Goal: Connect with others: Connect with others

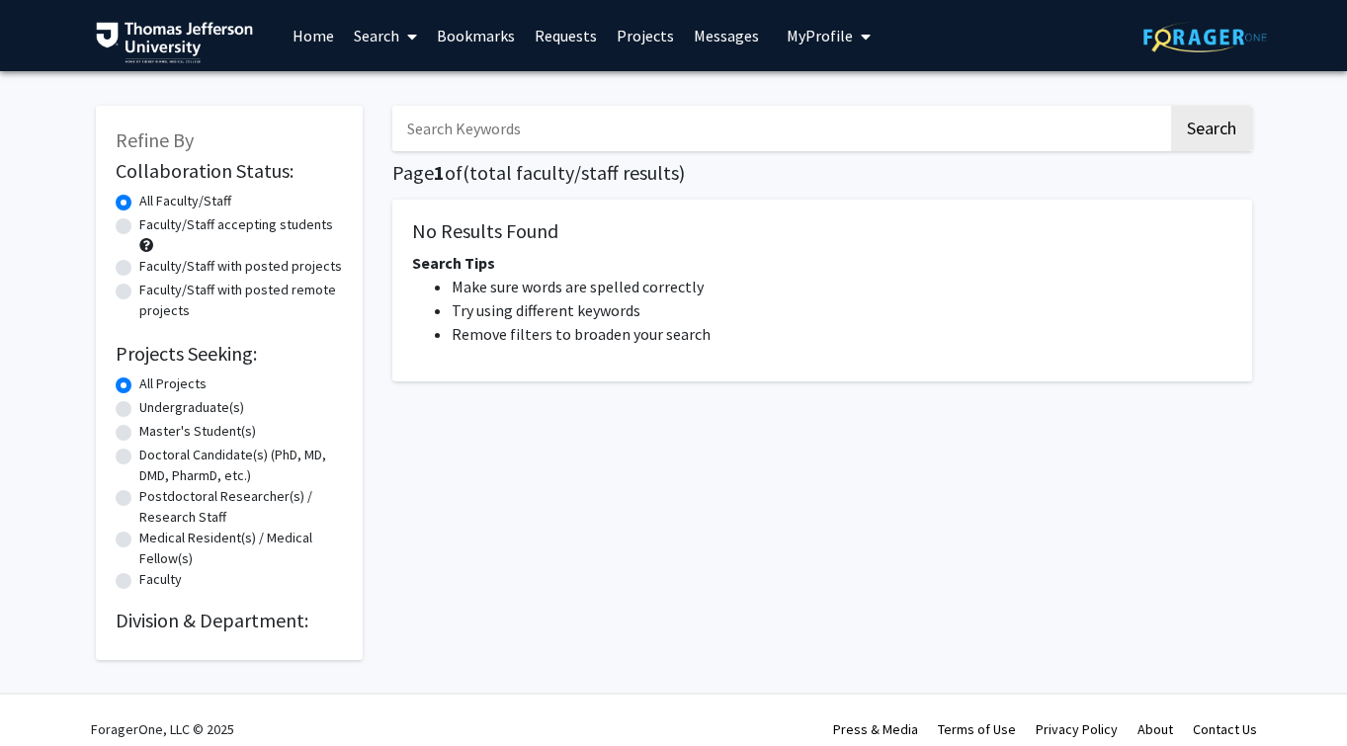
click at [669, 128] on input "Search Keywords" at bounding box center [780, 128] width 776 height 45
click at [853, 45] on span "My profile dropdown to access profile and logout" at bounding box center [862, 36] width 18 height 69
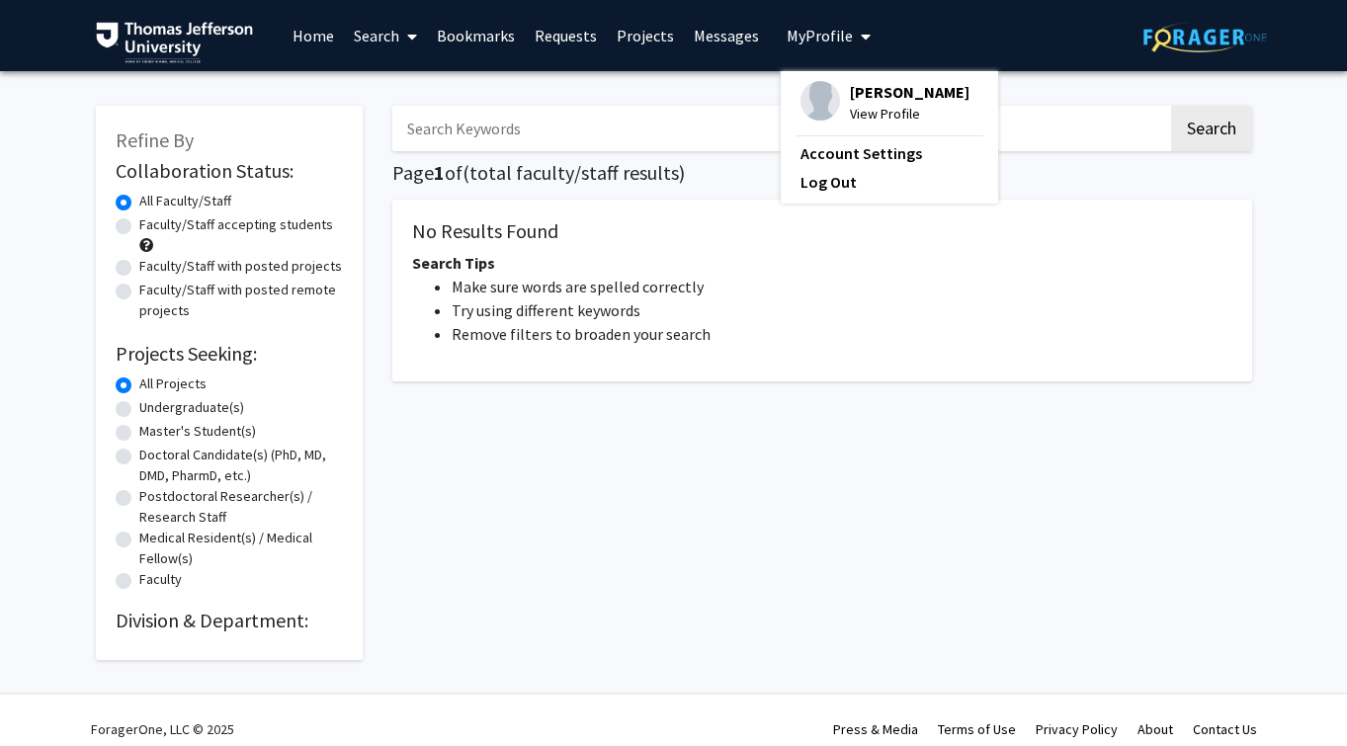
click at [599, 32] on link "Requests" at bounding box center [566, 35] width 82 height 69
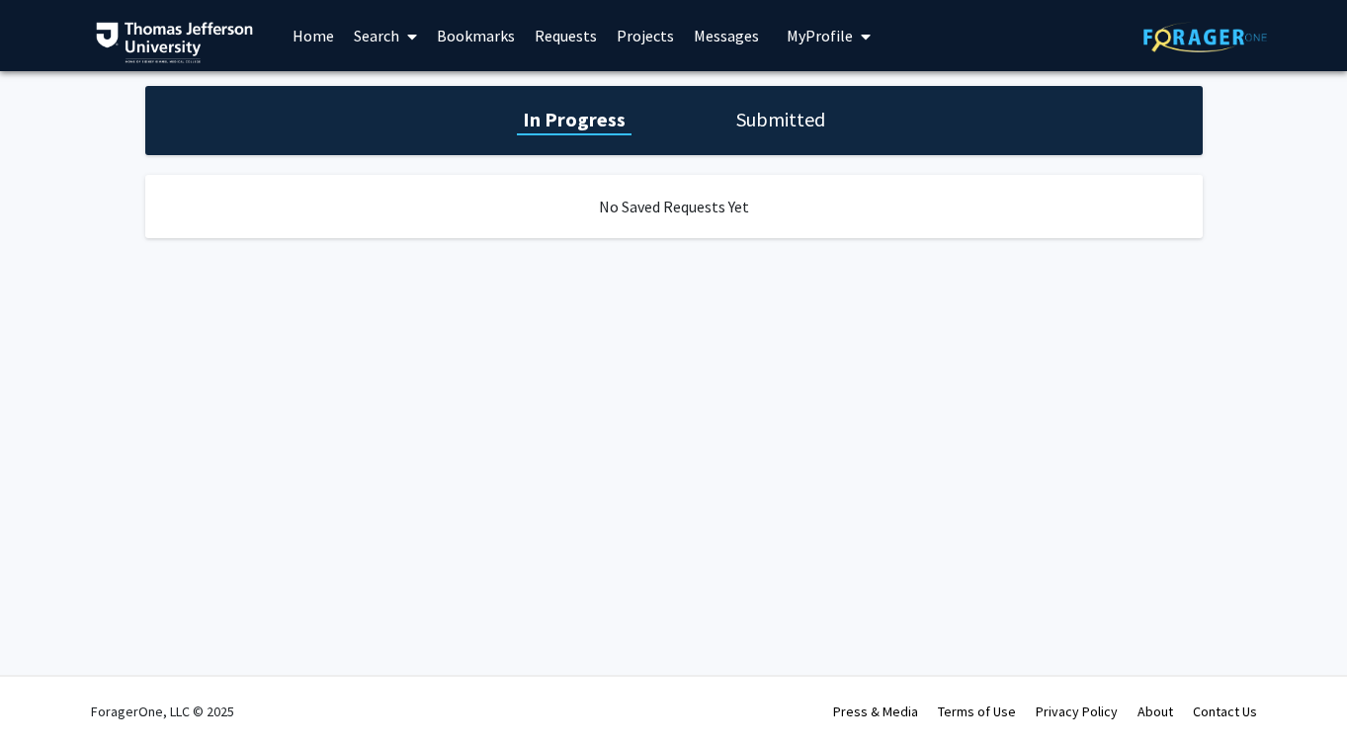
click at [653, 30] on link "Projects" at bounding box center [645, 35] width 77 height 69
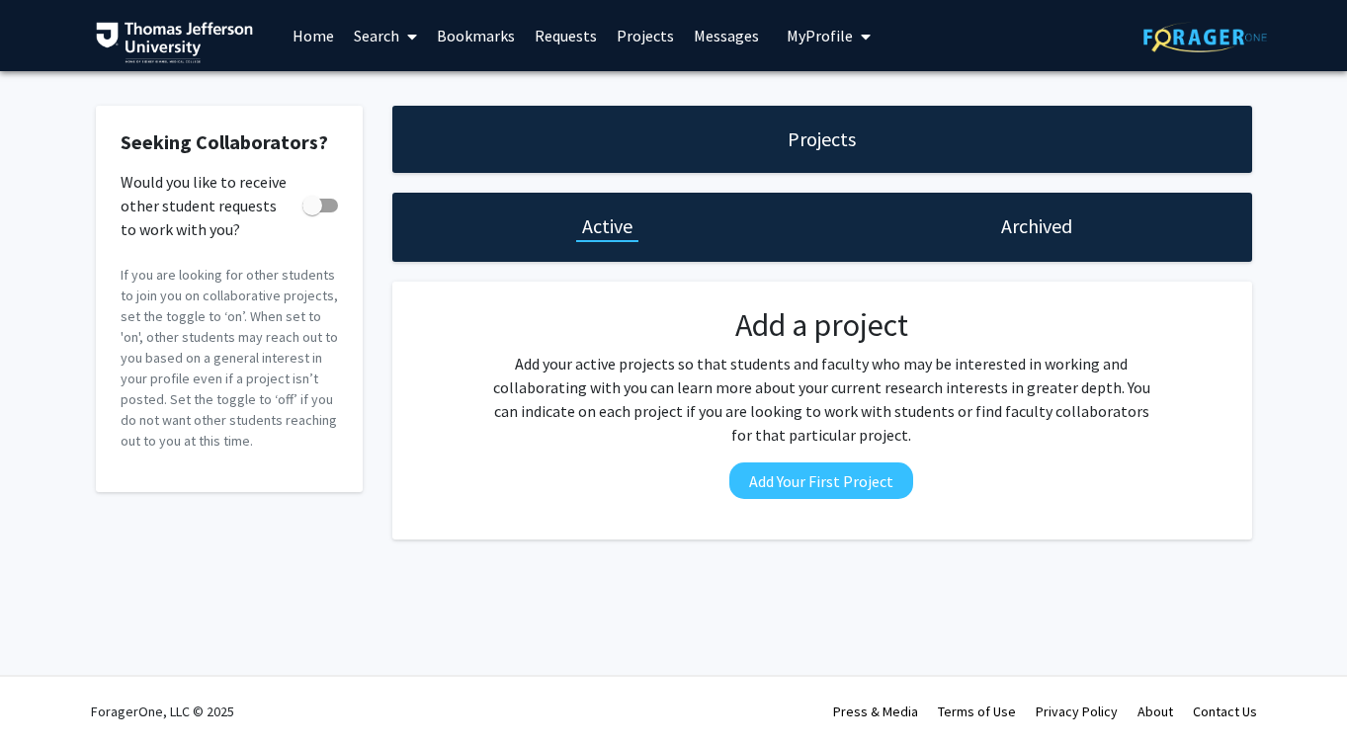
click at [839, 44] on span "My Profile" at bounding box center [820, 36] width 66 height 20
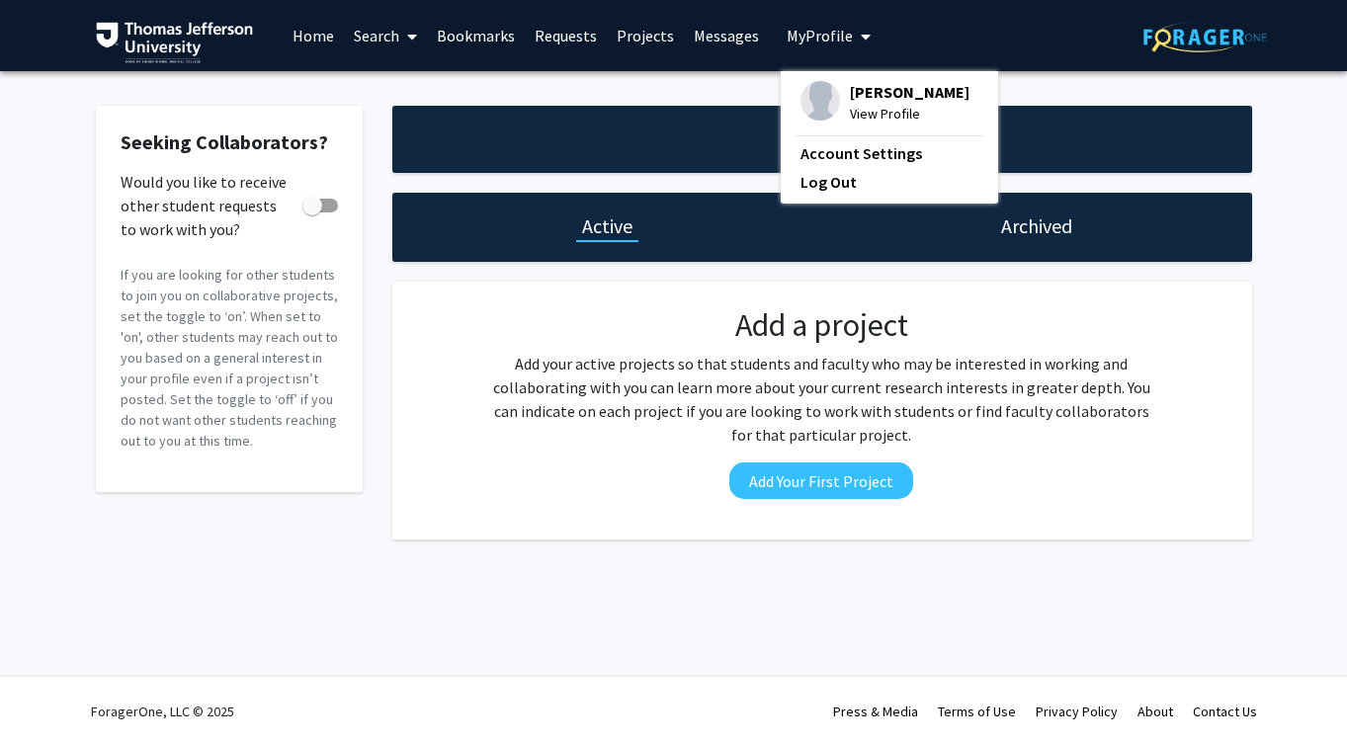
click at [844, 44] on span "My Profile" at bounding box center [820, 36] width 66 height 20
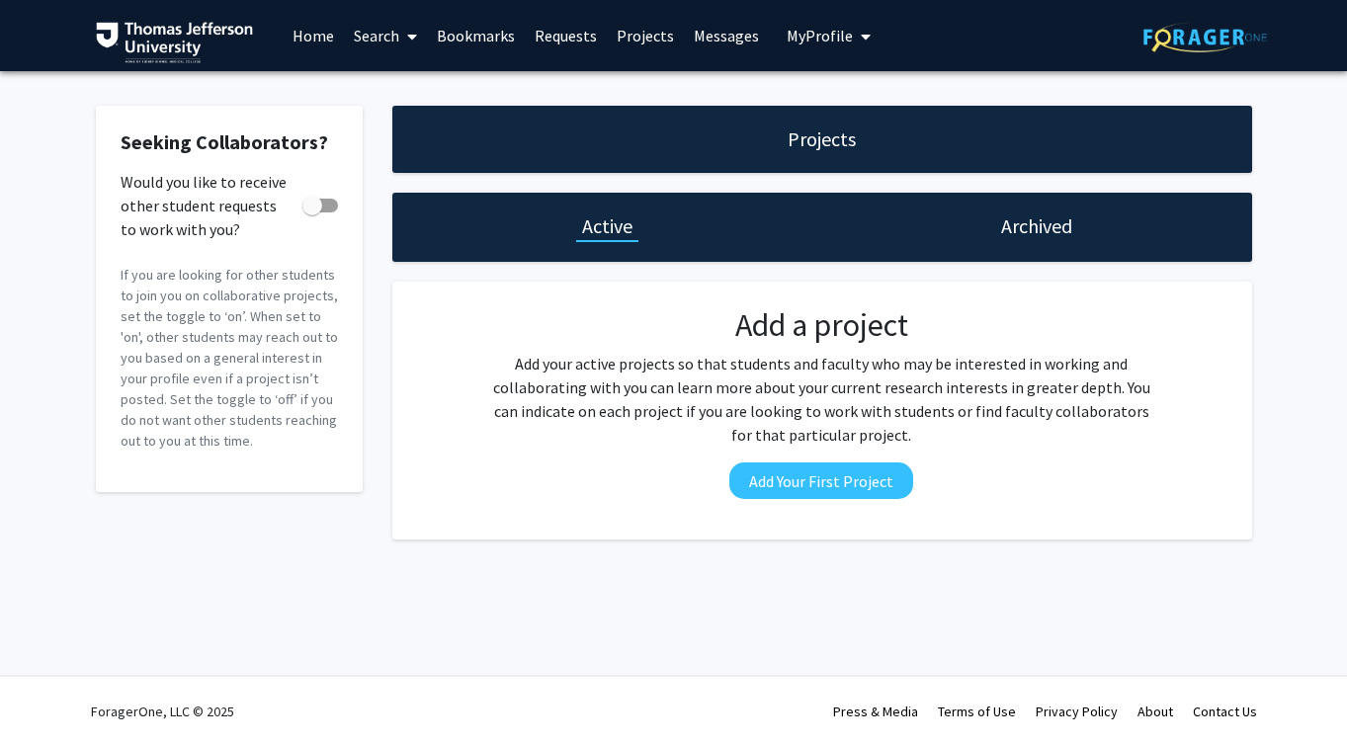
click at [352, 53] on link "Search" at bounding box center [385, 35] width 83 height 69
click at [312, 43] on link "Home" at bounding box center [313, 35] width 61 height 69
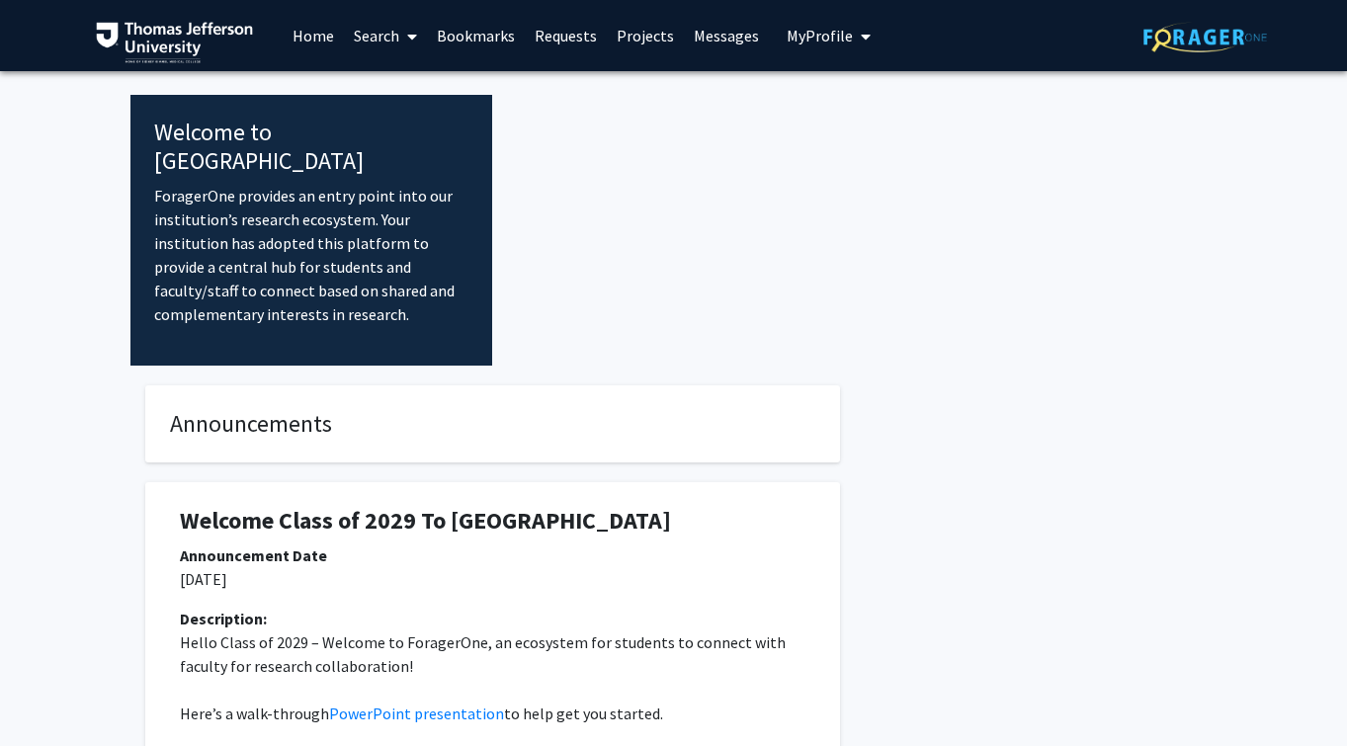
click at [312, 43] on link "Home" at bounding box center [313, 35] width 61 height 69
click at [381, 45] on link "Search" at bounding box center [385, 35] width 83 height 69
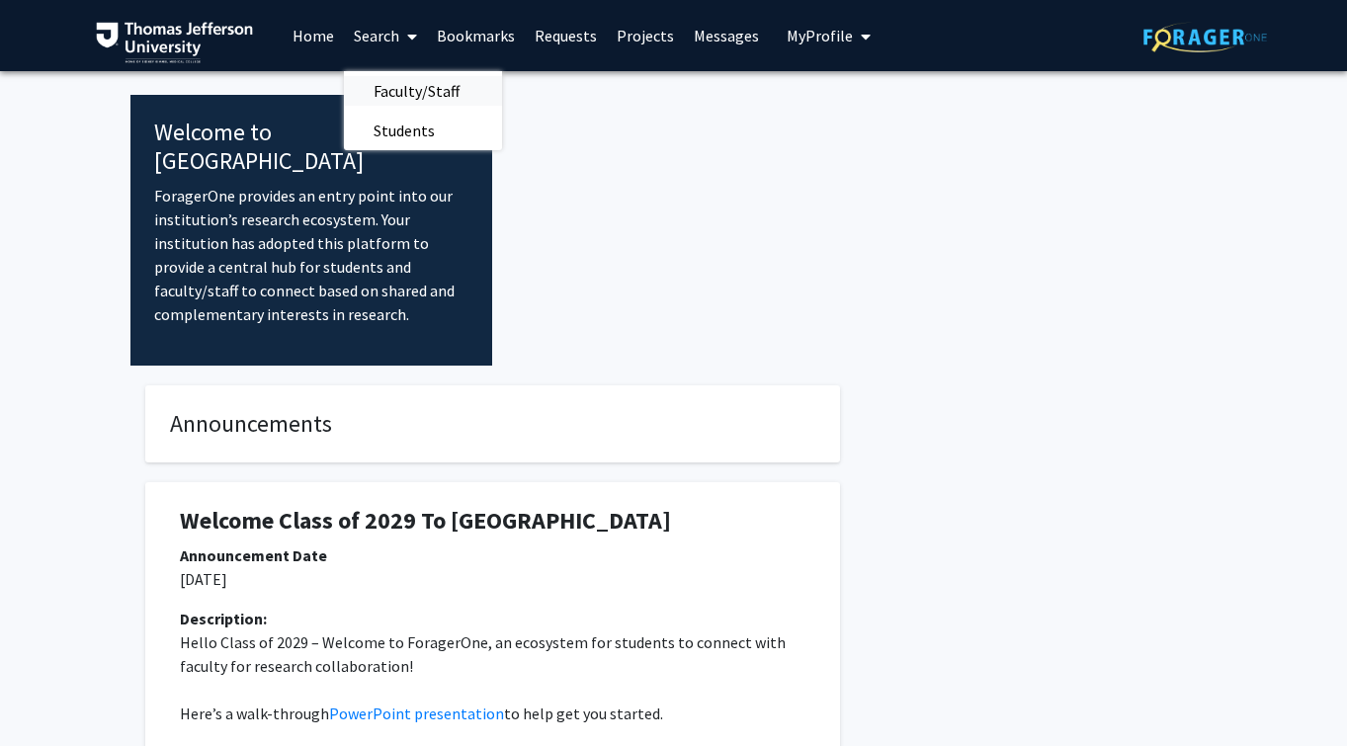
click at [416, 89] on span "Faculty/Staff" at bounding box center [416, 91] width 145 height 40
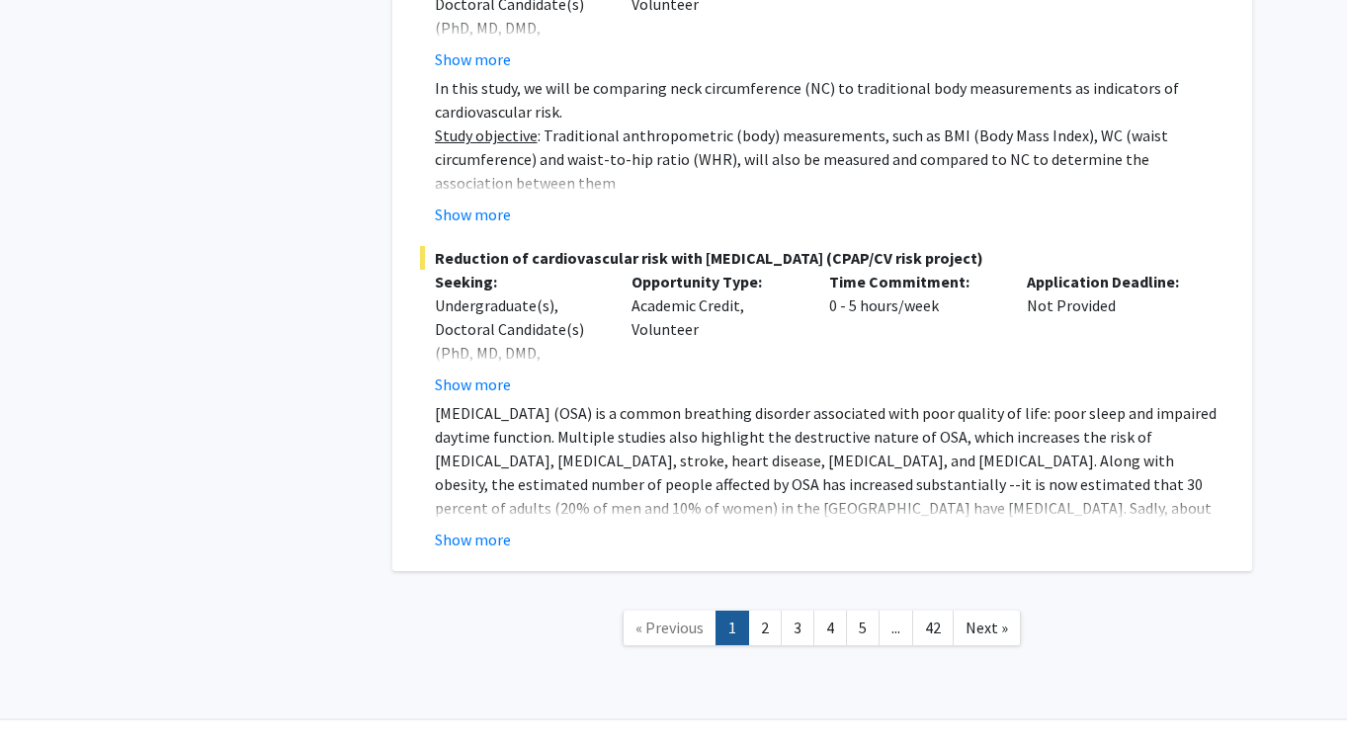
scroll to position [15345, 0]
click at [759, 613] on link "2" at bounding box center [765, 630] width 34 height 35
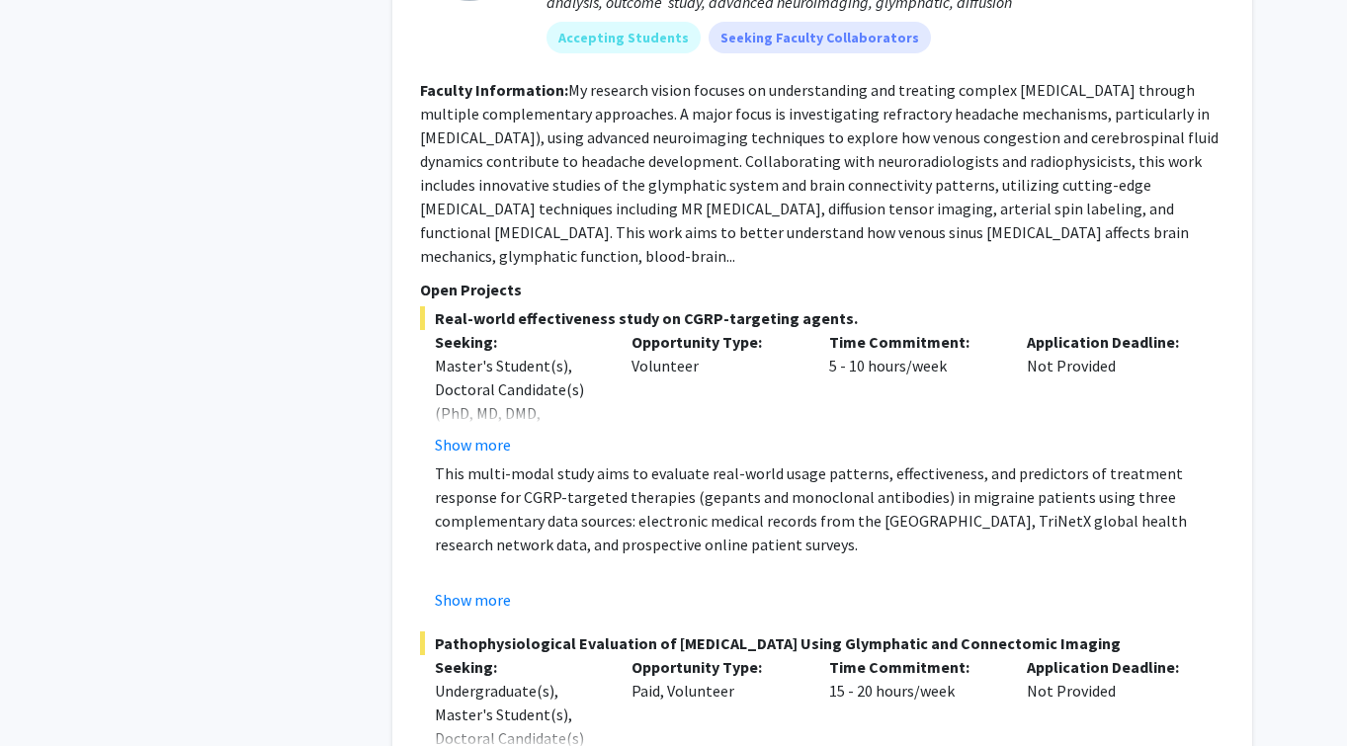
scroll to position [9092, 0]
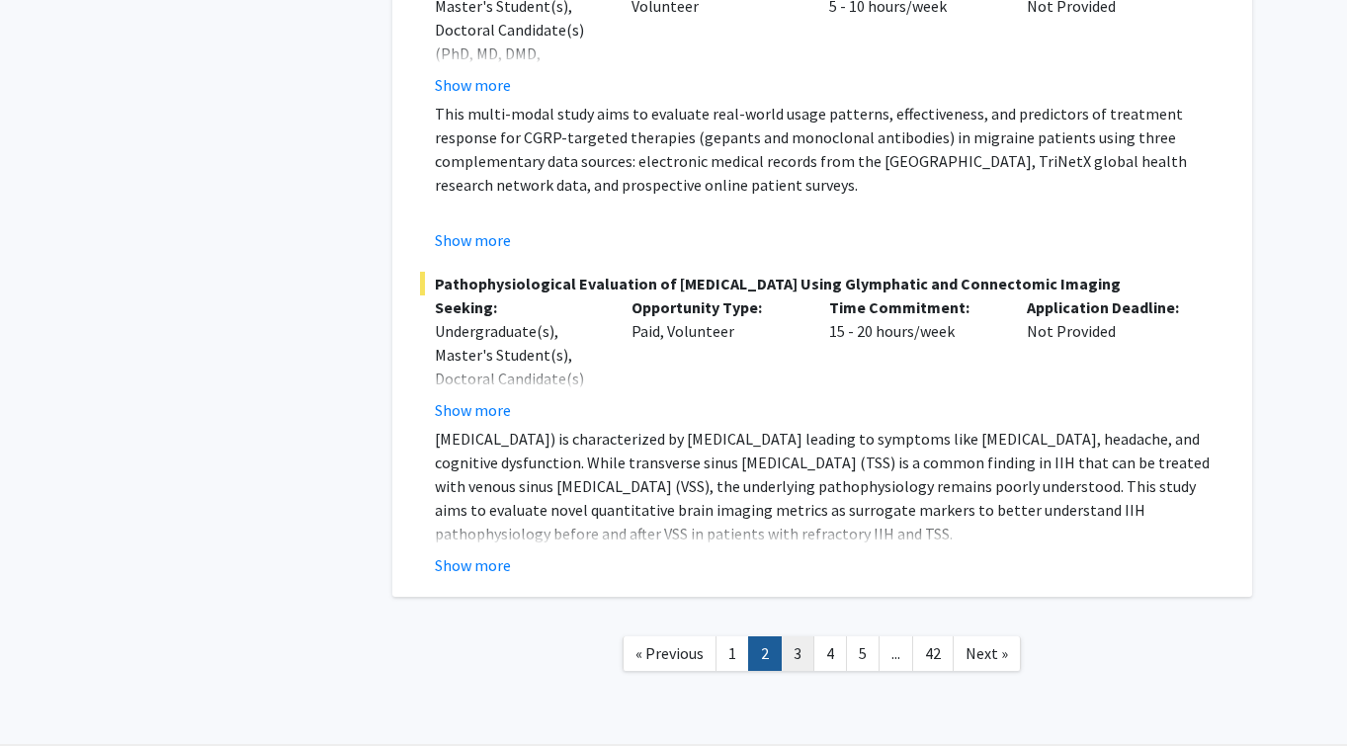
click at [792, 637] on link "3" at bounding box center [798, 654] width 34 height 35
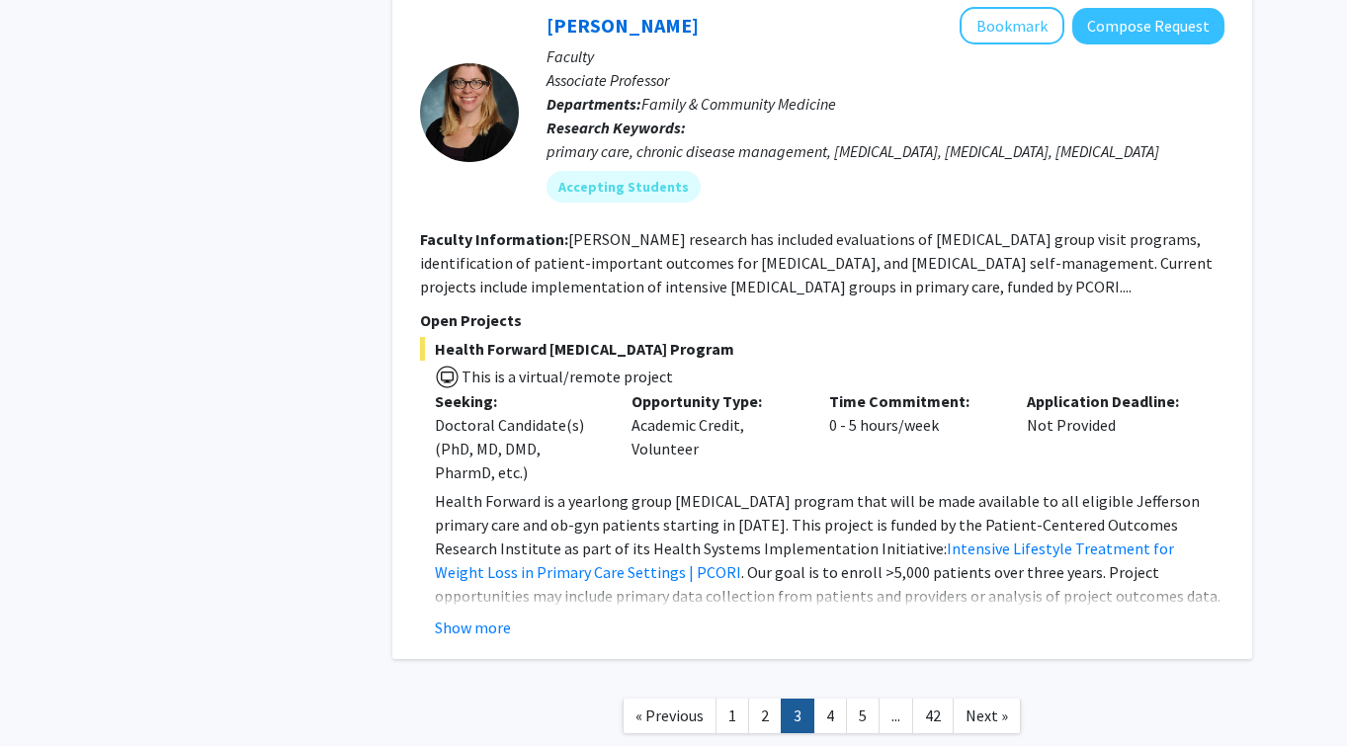
scroll to position [6496, 0]
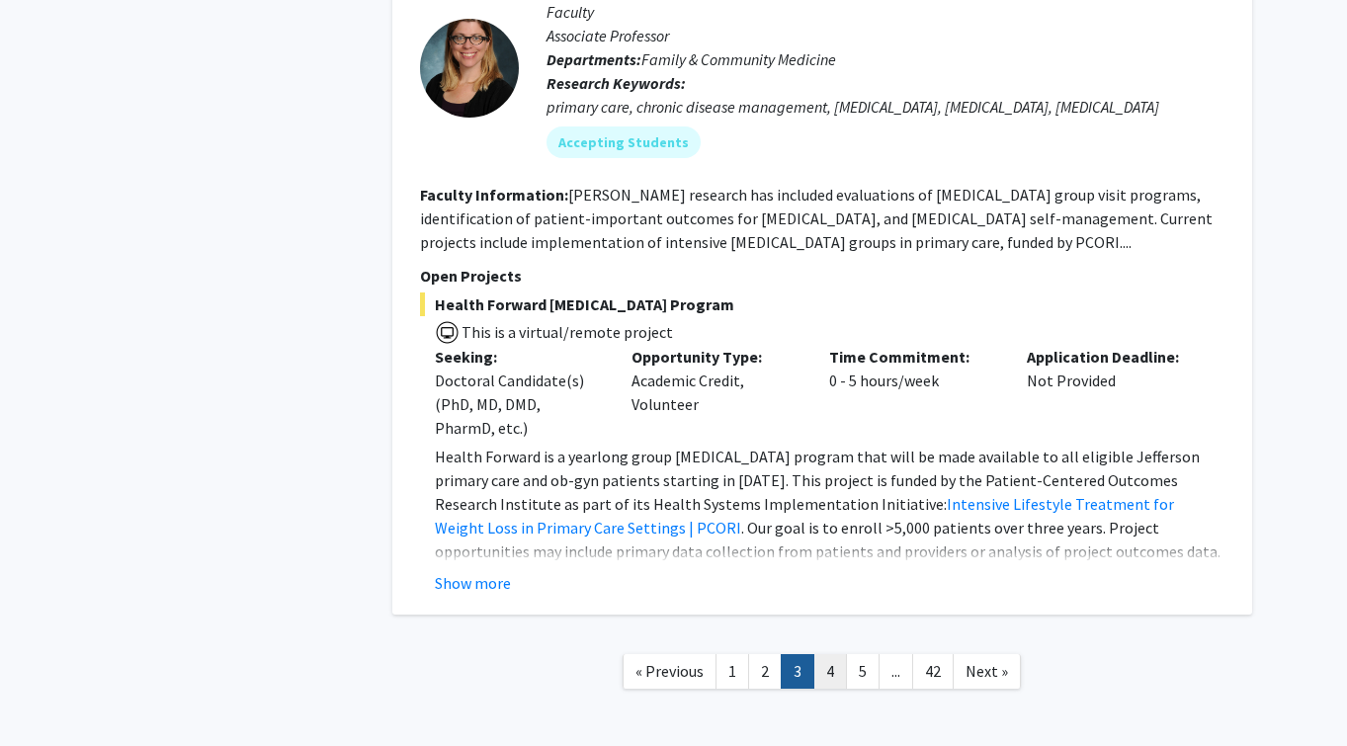
click at [819, 654] on link "4" at bounding box center [830, 671] width 34 height 35
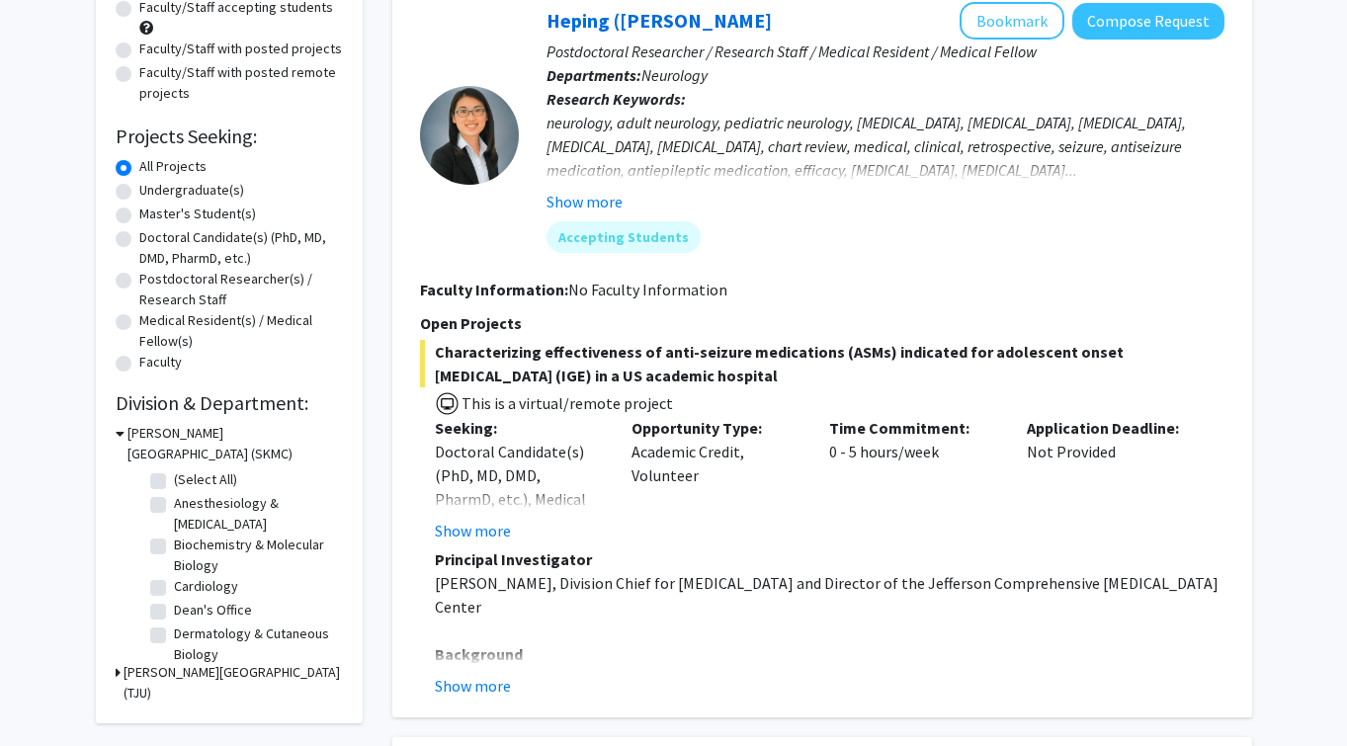
scroll to position [264, 0]
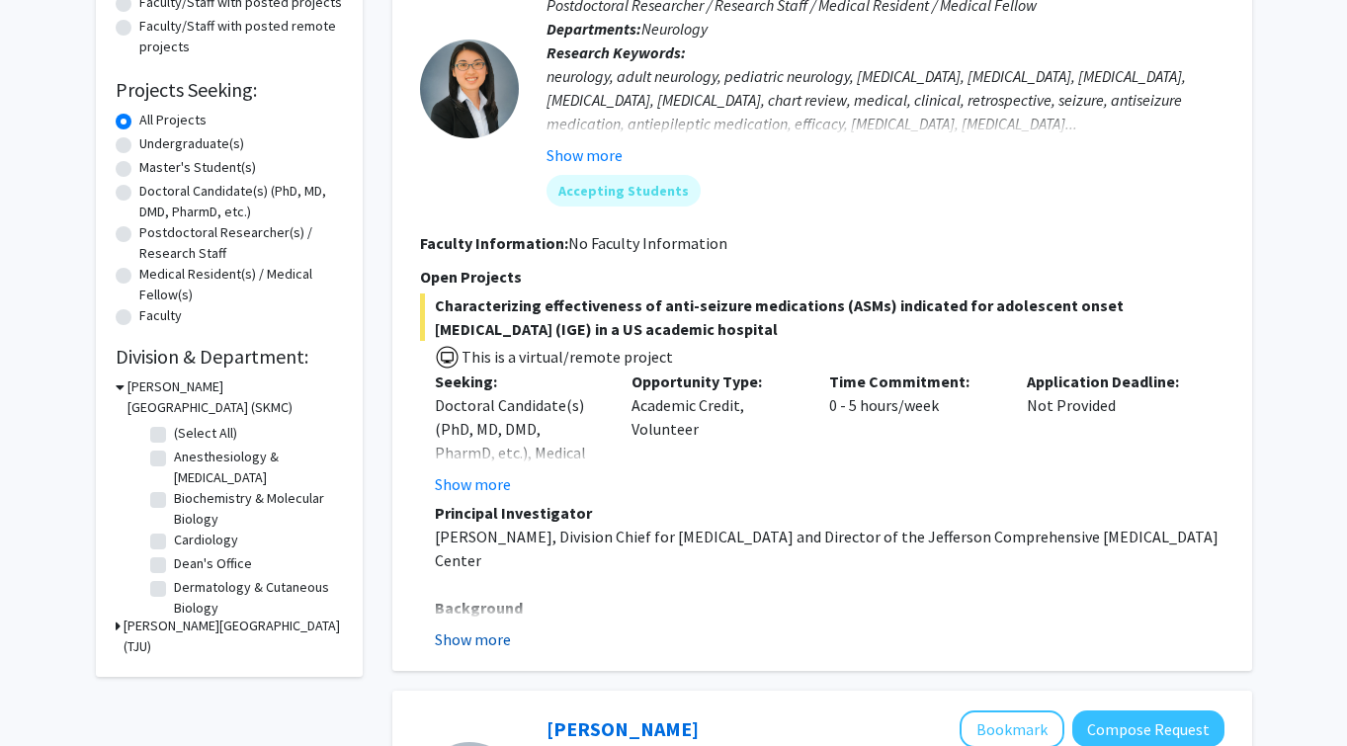
click at [494, 640] on button "Show more" at bounding box center [473, 640] width 76 height 24
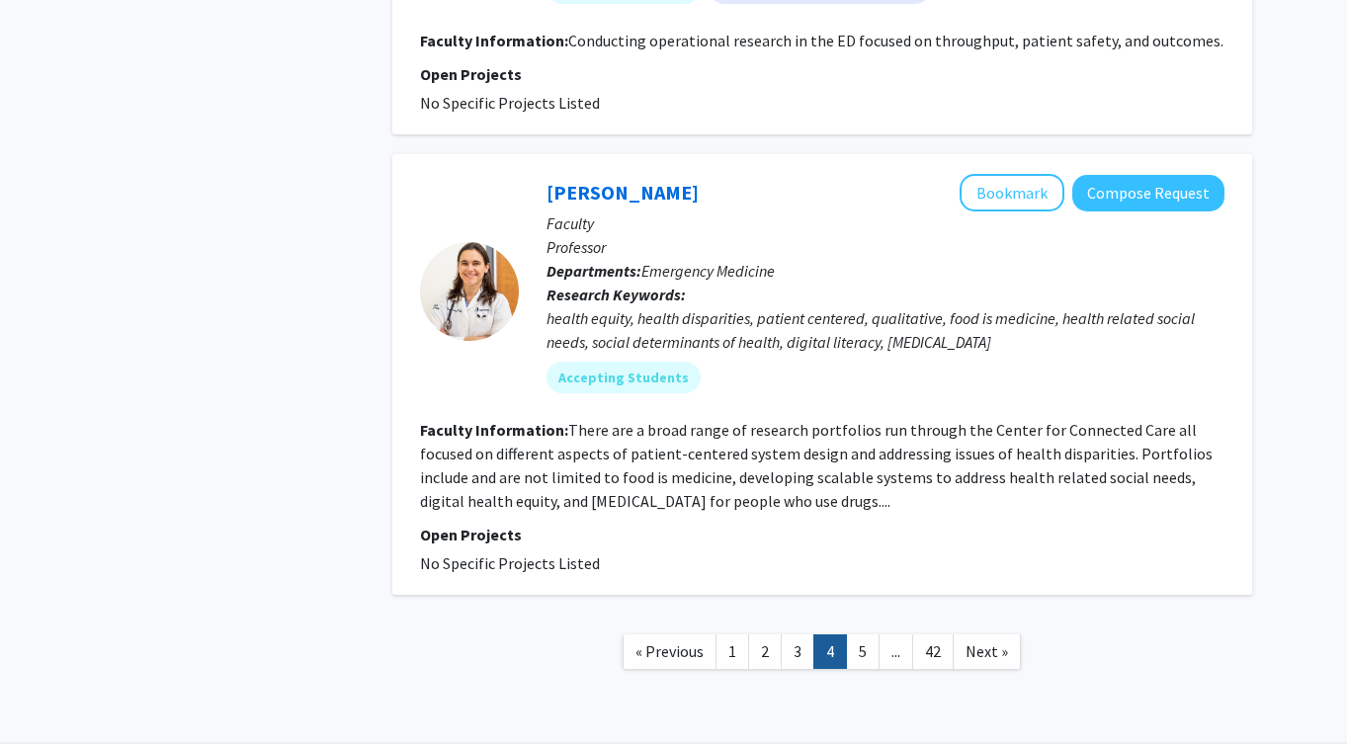
scroll to position [5701, 0]
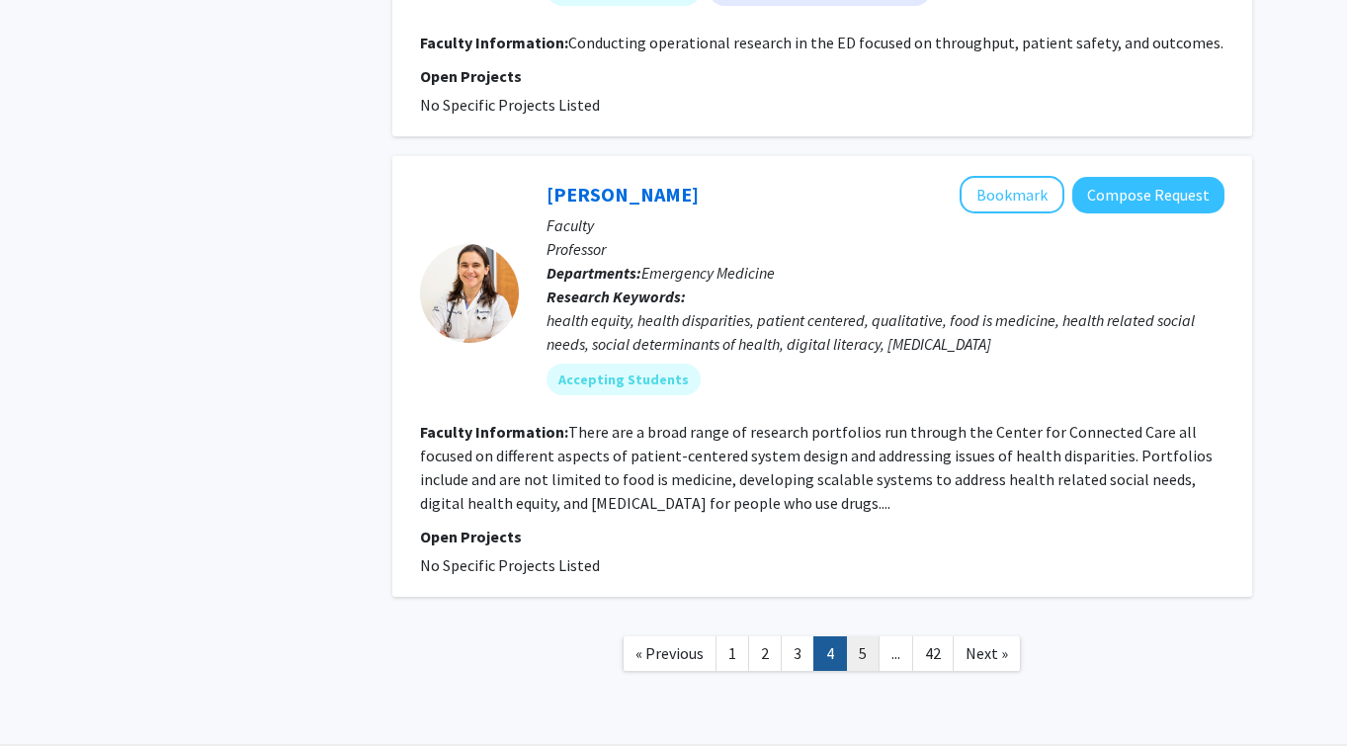
click at [855, 637] on link "5" at bounding box center [863, 654] width 34 height 35
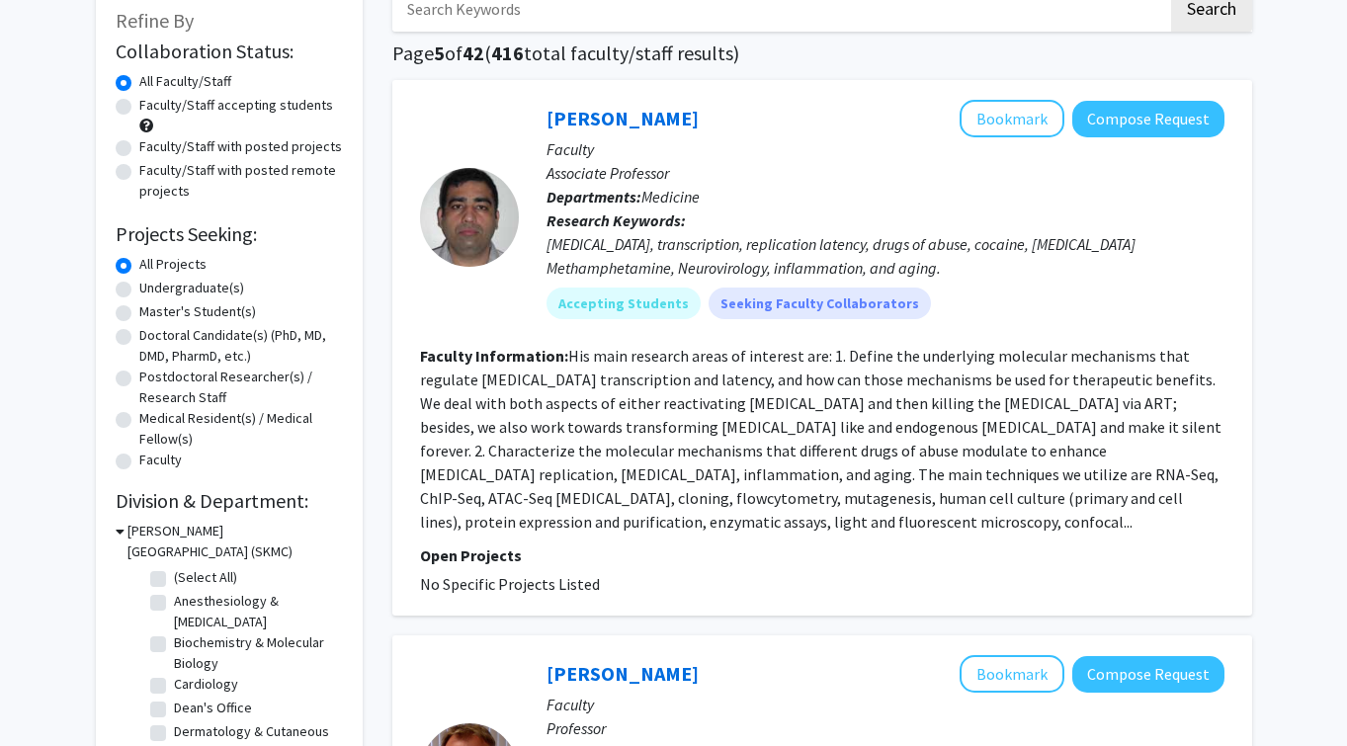
scroll to position [250, 0]
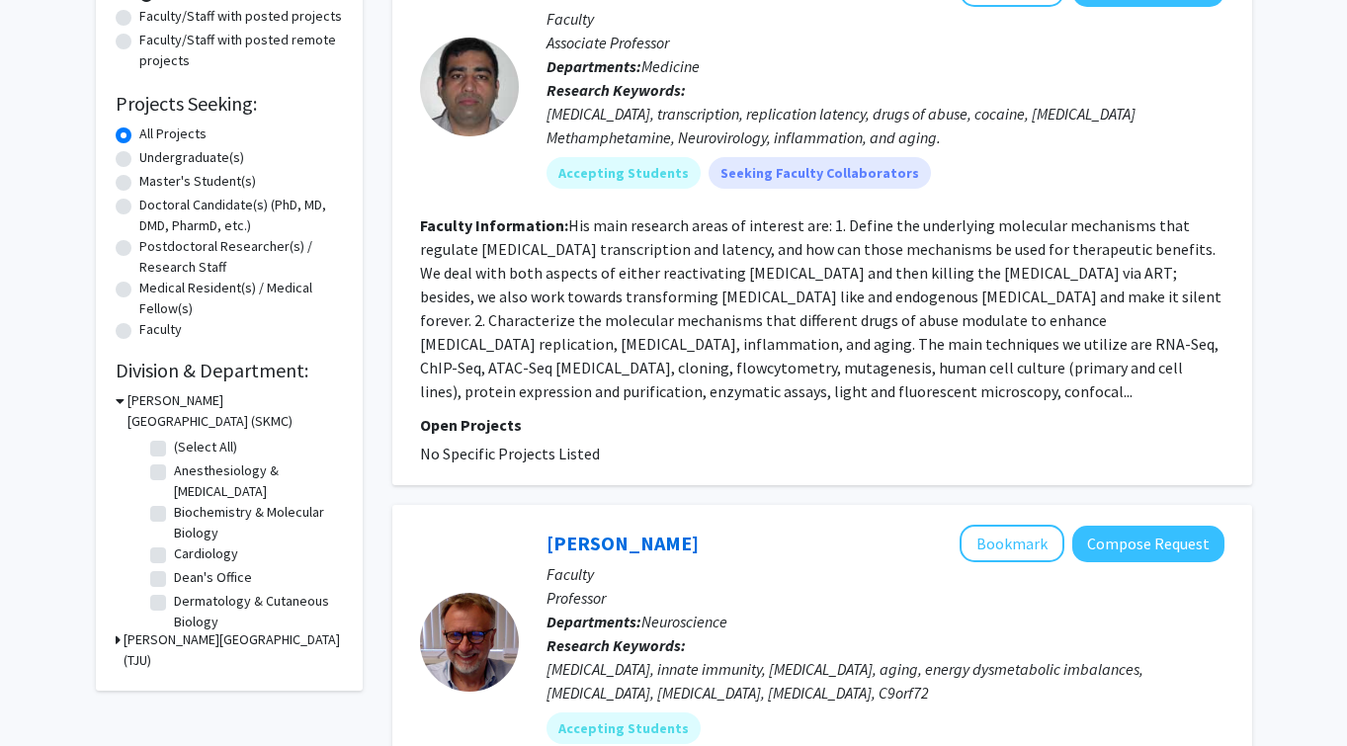
click at [174, 474] on label "Anesthesiology & [MEDICAL_DATA]" at bounding box center [256, 482] width 164 height 42
click at [174, 473] on input "Anesthesiology & [MEDICAL_DATA]" at bounding box center [180, 467] width 13 height 13
checkbox input "true"
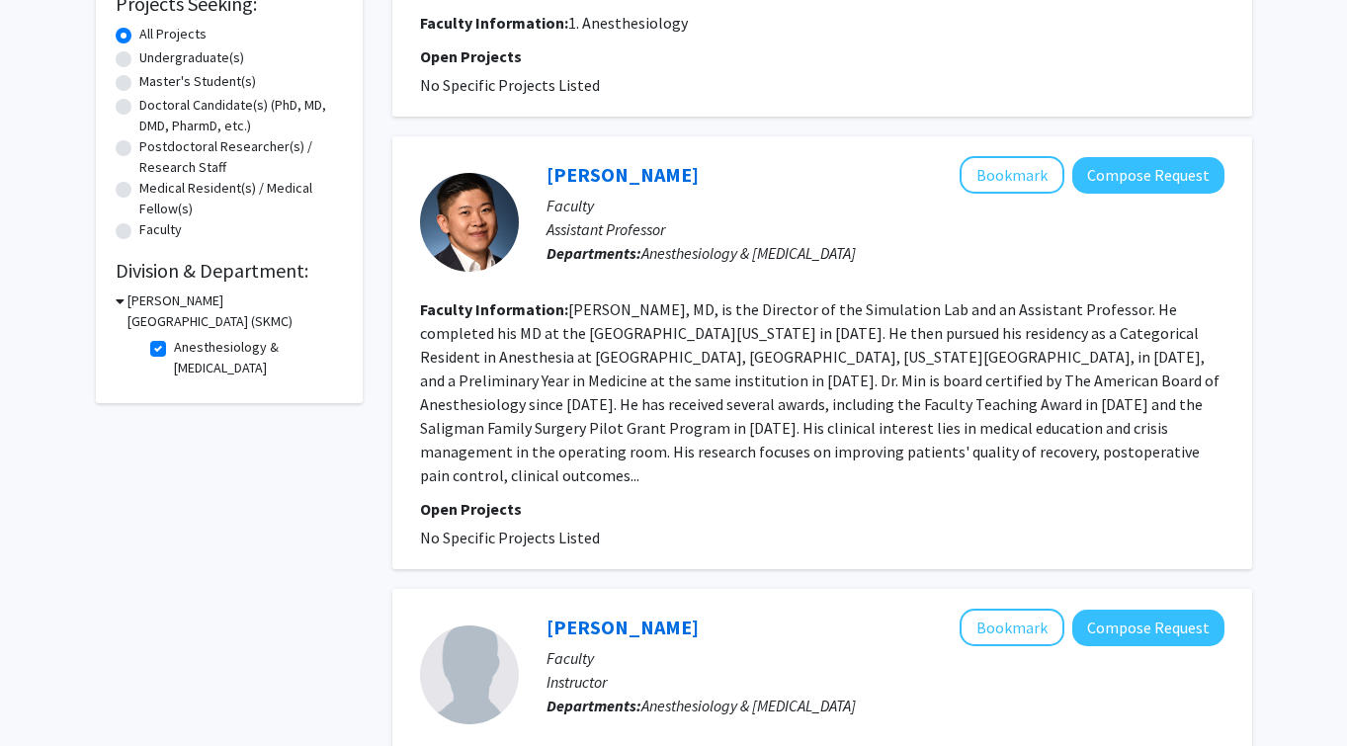
scroll to position [378, 0]
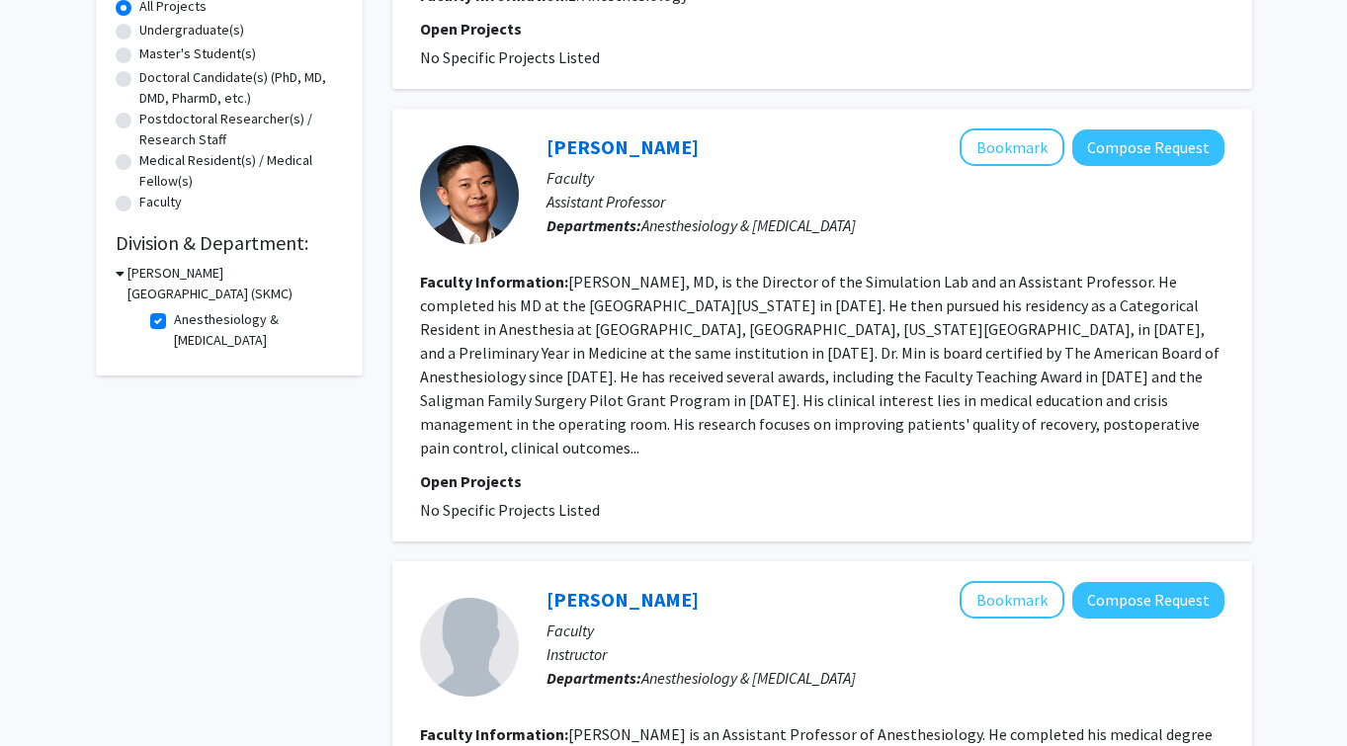
click at [174, 325] on label "Anesthesiology & [MEDICAL_DATA]" at bounding box center [256, 330] width 164 height 42
click at [174, 322] on input "Anesthesiology & [MEDICAL_DATA]" at bounding box center [180, 315] width 13 height 13
checkbox input "false"
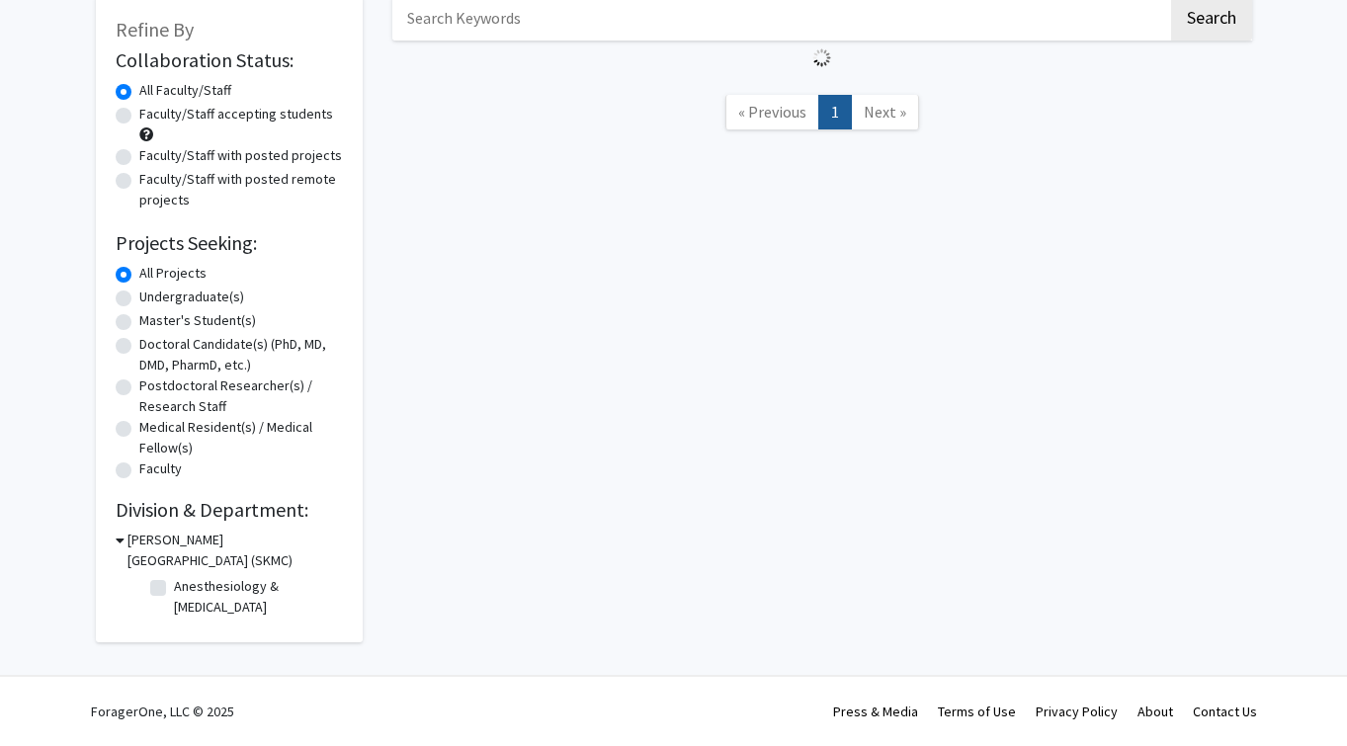
scroll to position [114, 0]
click at [136, 545] on h3 "[PERSON_NAME][GEOGRAPHIC_DATA] (SKMC)" at bounding box center [235, 551] width 215 height 42
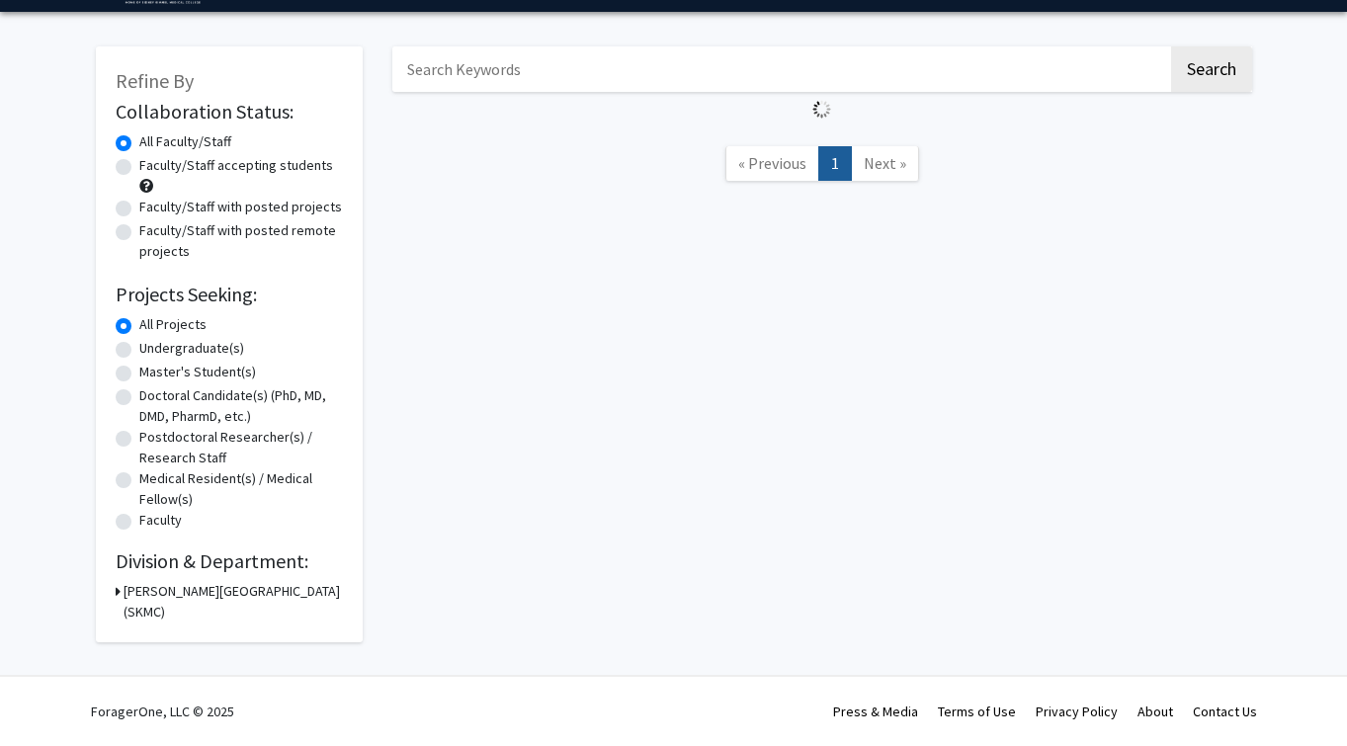
click at [129, 599] on h3 "[PERSON_NAME][GEOGRAPHIC_DATA] (SKMC)" at bounding box center [233, 602] width 219 height 42
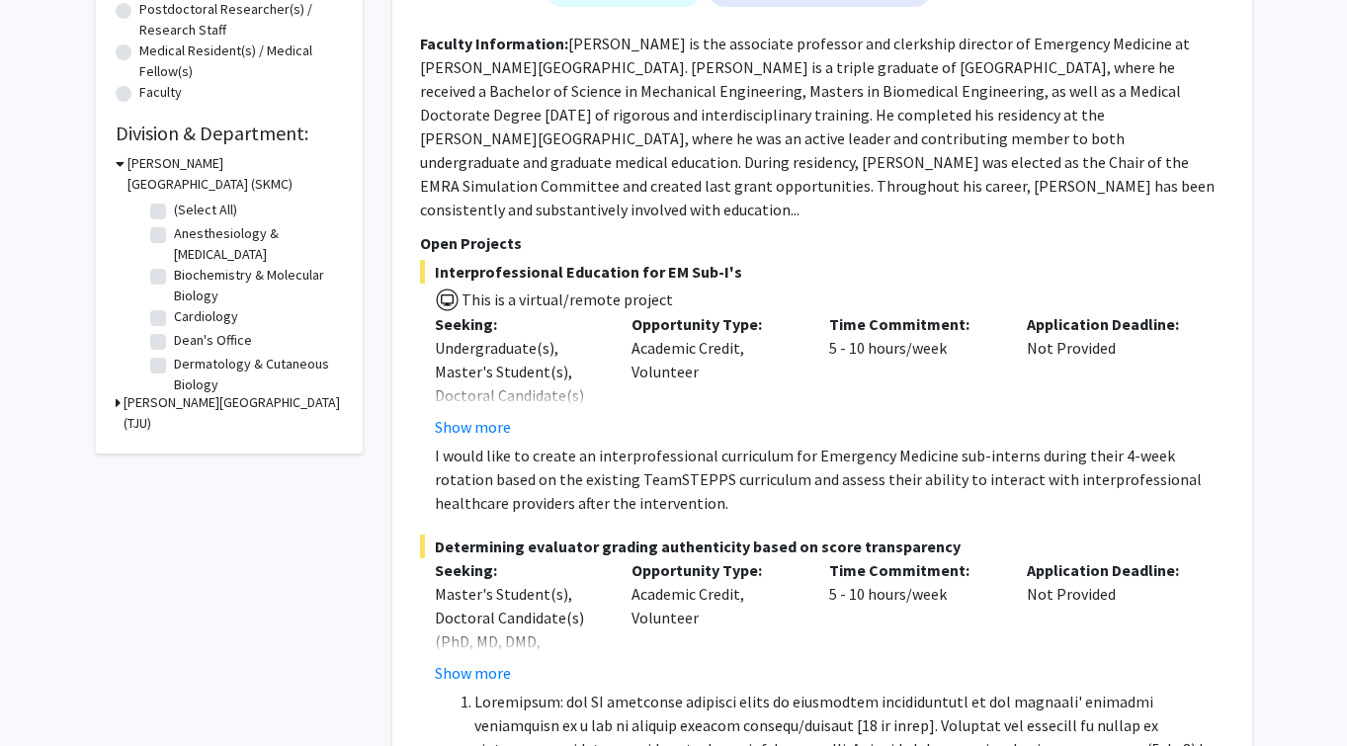
scroll to position [645, 0]
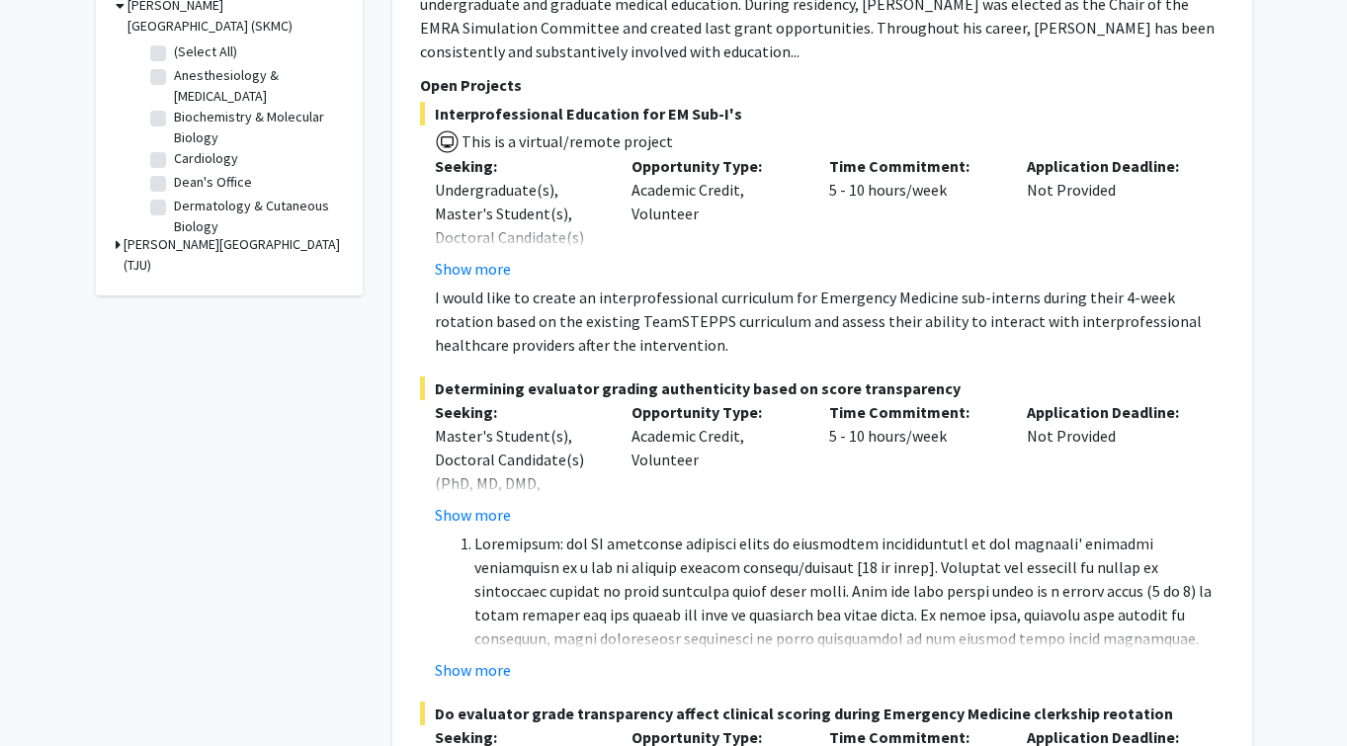
click at [219, 249] on h3 "[PERSON_NAME][GEOGRAPHIC_DATA] (TJU)" at bounding box center [233, 255] width 219 height 42
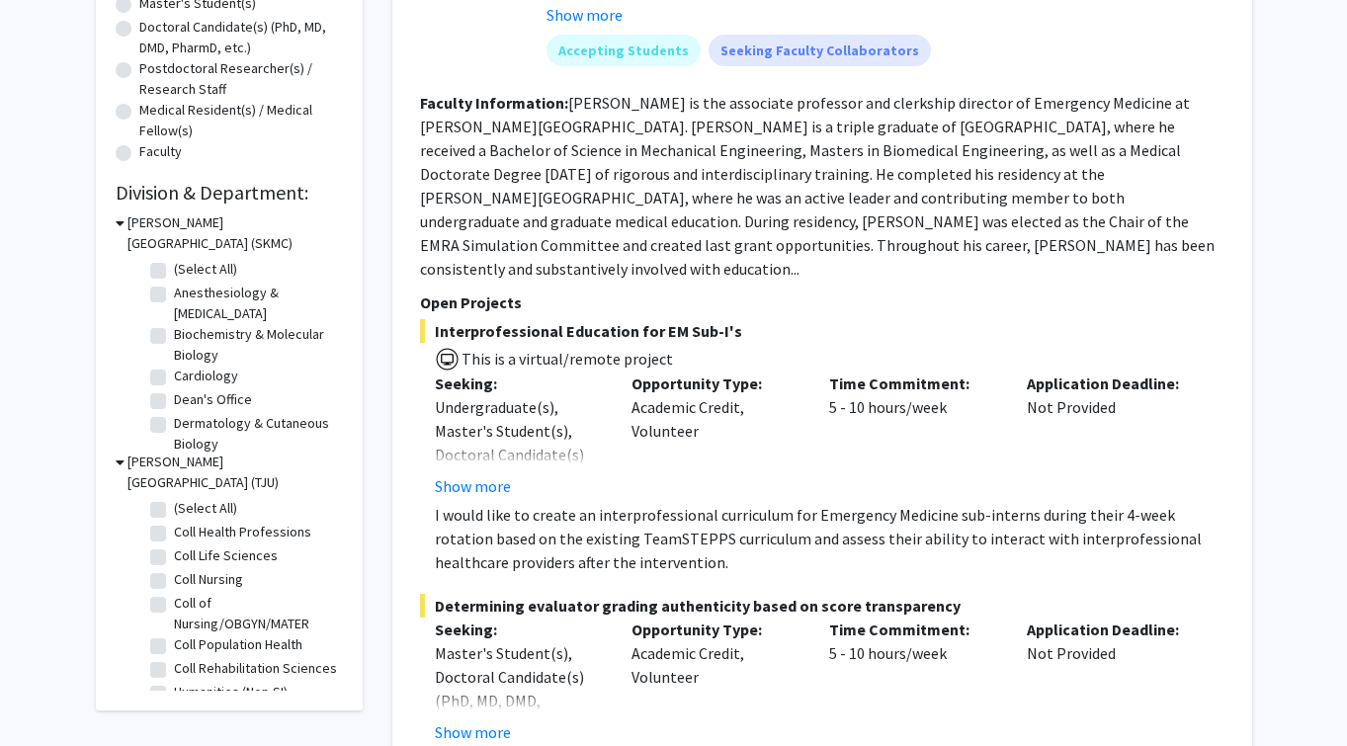
scroll to position [0, 0]
click at [174, 344] on label "Biochemistry & Molecular Biology" at bounding box center [256, 345] width 164 height 42
click at [174, 337] on input "Biochemistry & Molecular Biology" at bounding box center [180, 330] width 13 height 13
checkbox input "true"
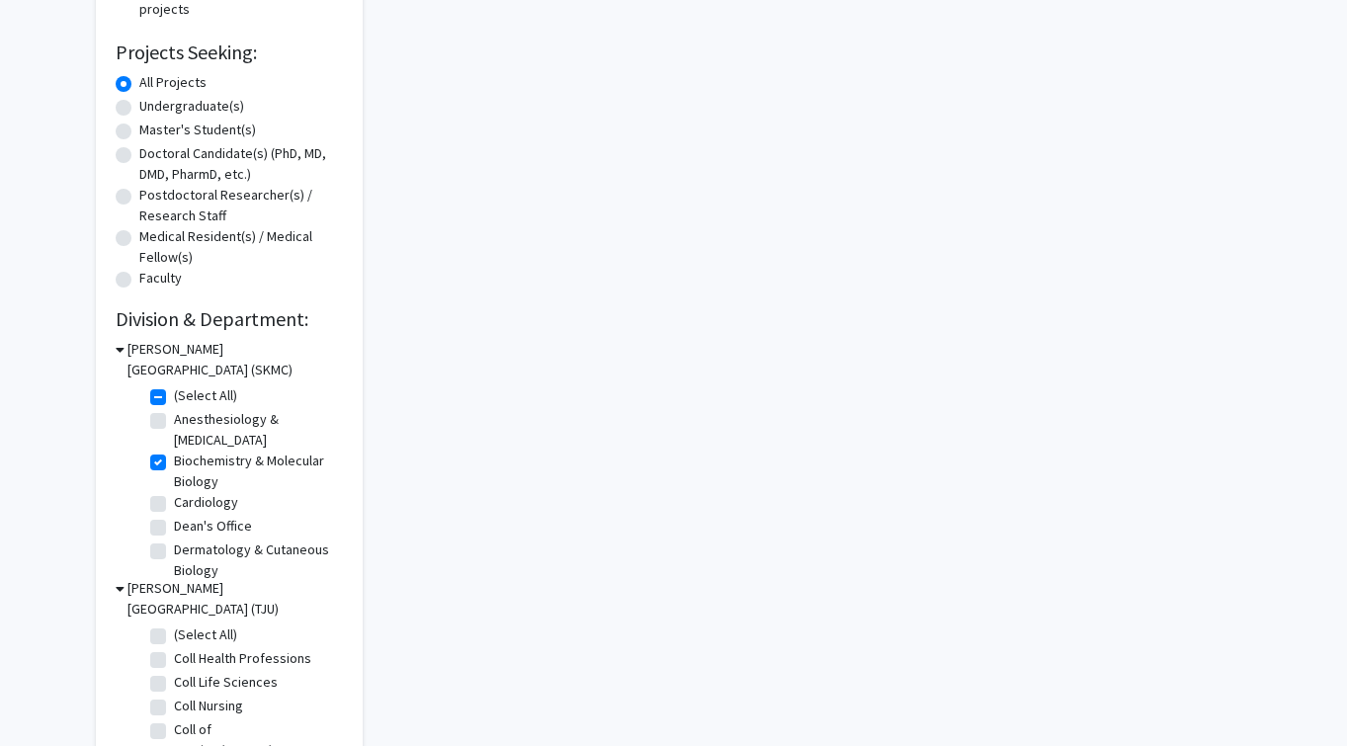
scroll to position [304, 0]
click at [174, 469] on label "Biochemistry & Molecular Biology" at bounding box center [256, 469] width 164 height 42
click at [174, 461] on input "Biochemistry & Molecular Biology" at bounding box center [180, 454] width 13 height 13
checkbox input "false"
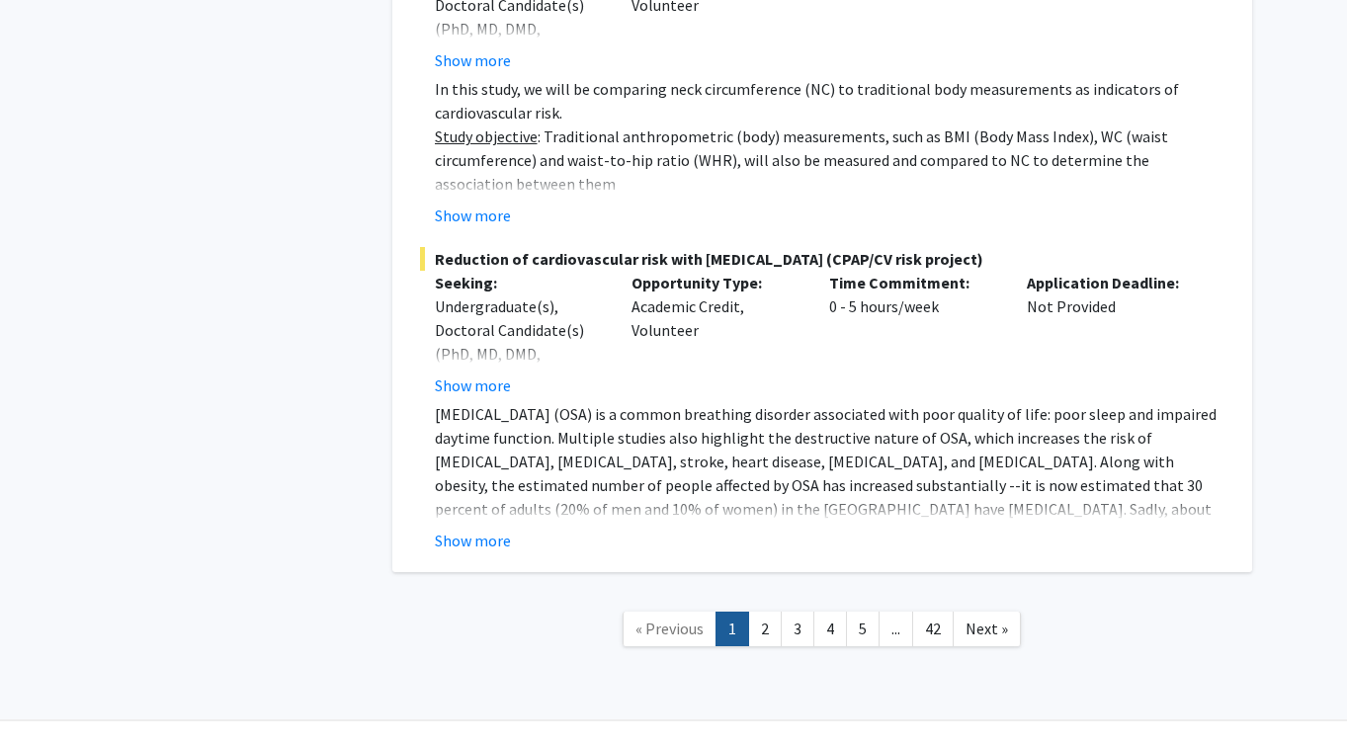
scroll to position [15345, 0]
click at [869, 613] on link "5" at bounding box center [863, 630] width 34 height 35
click at [865, 613] on link "5" at bounding box center [863, 630] width 34 height 35
click at [994, 613] on link "Next »" at bounding box center [987, 630] width 68 height 35
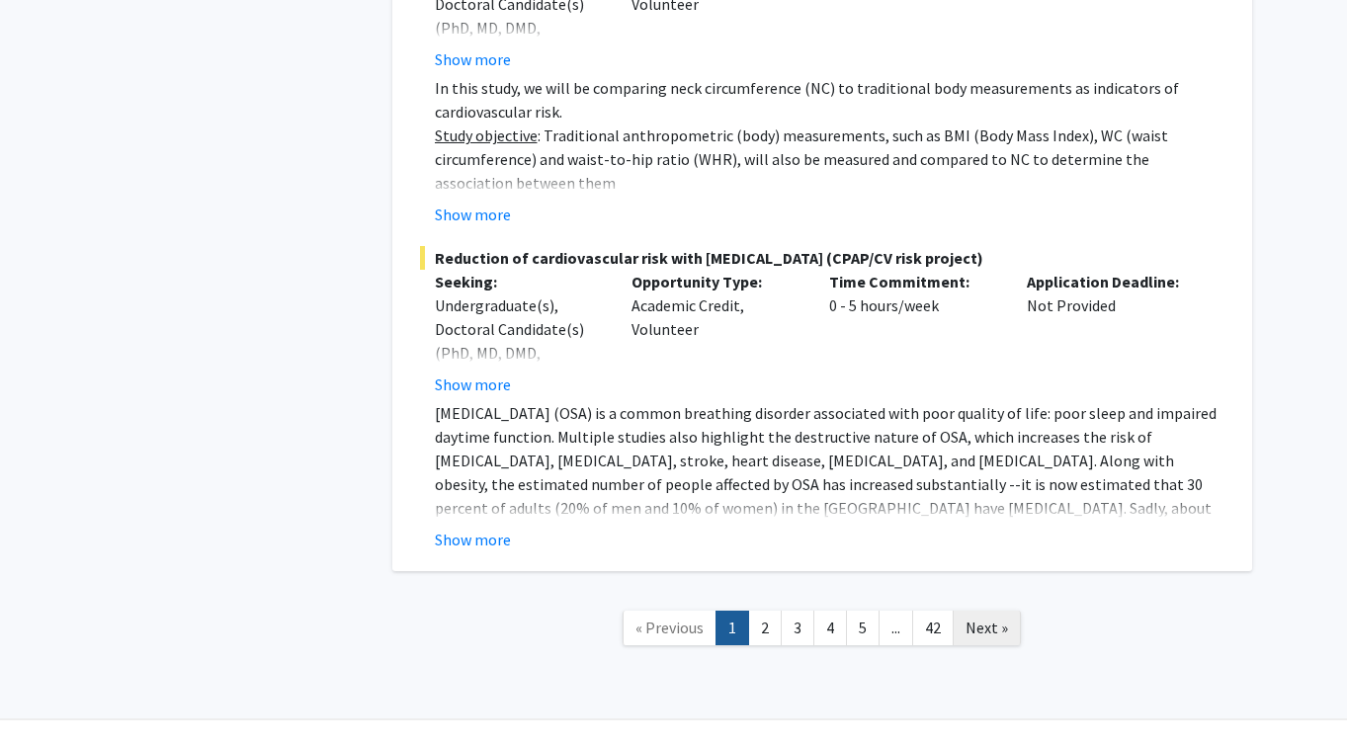
scroll to position [15345, 0]
click at [995, 620] on span "Next »" at bounding box center [987, 630] width 43 height 20
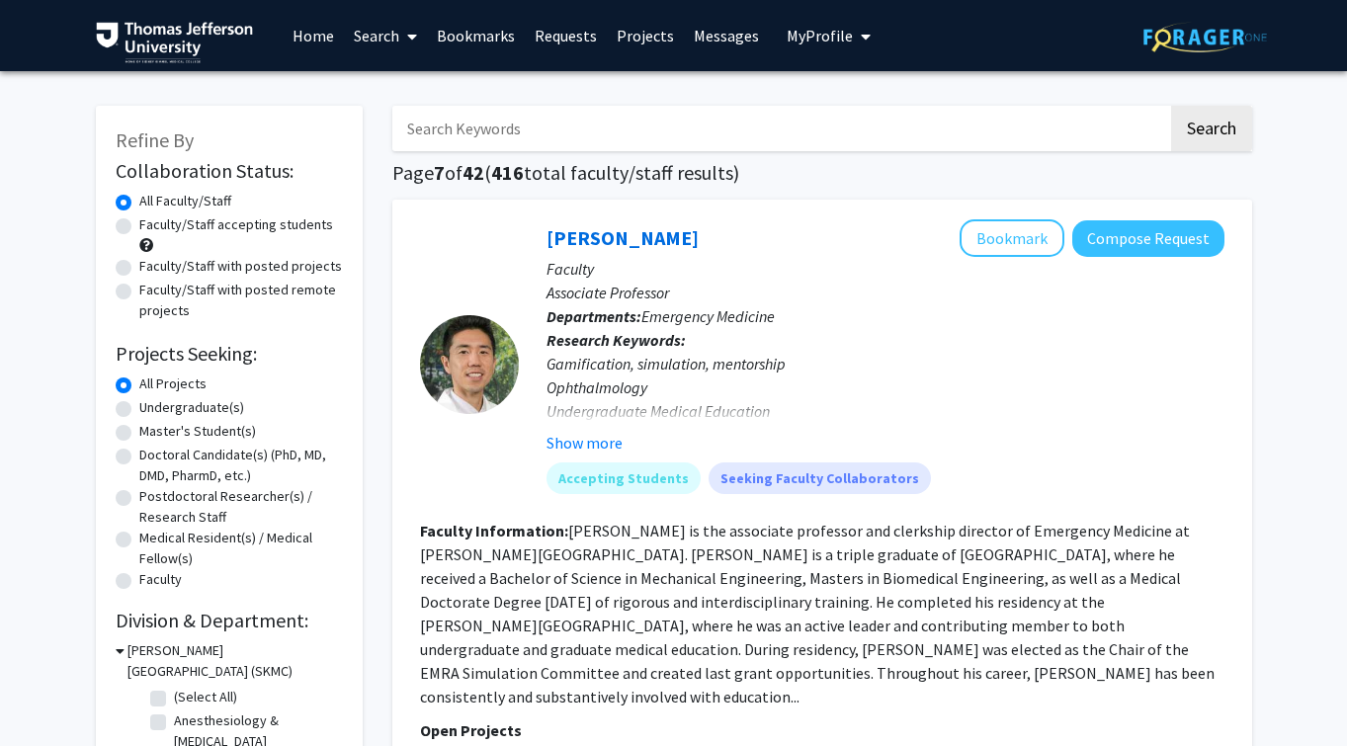
click at [684, 10] on link "Messages" at bounding box center [726, 35] width 85 height 69
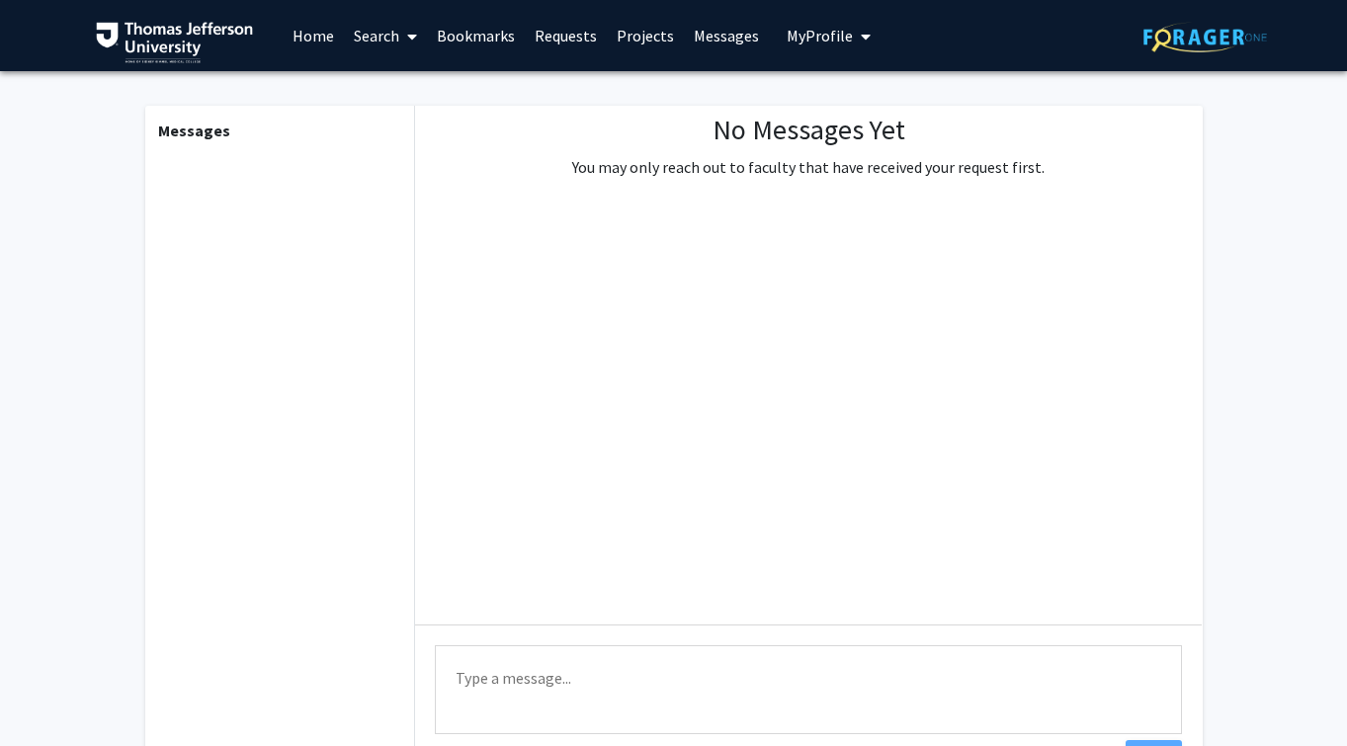
click at [624, 47] on link "Projects" at bounding box center [645, 35] width 77 height 69
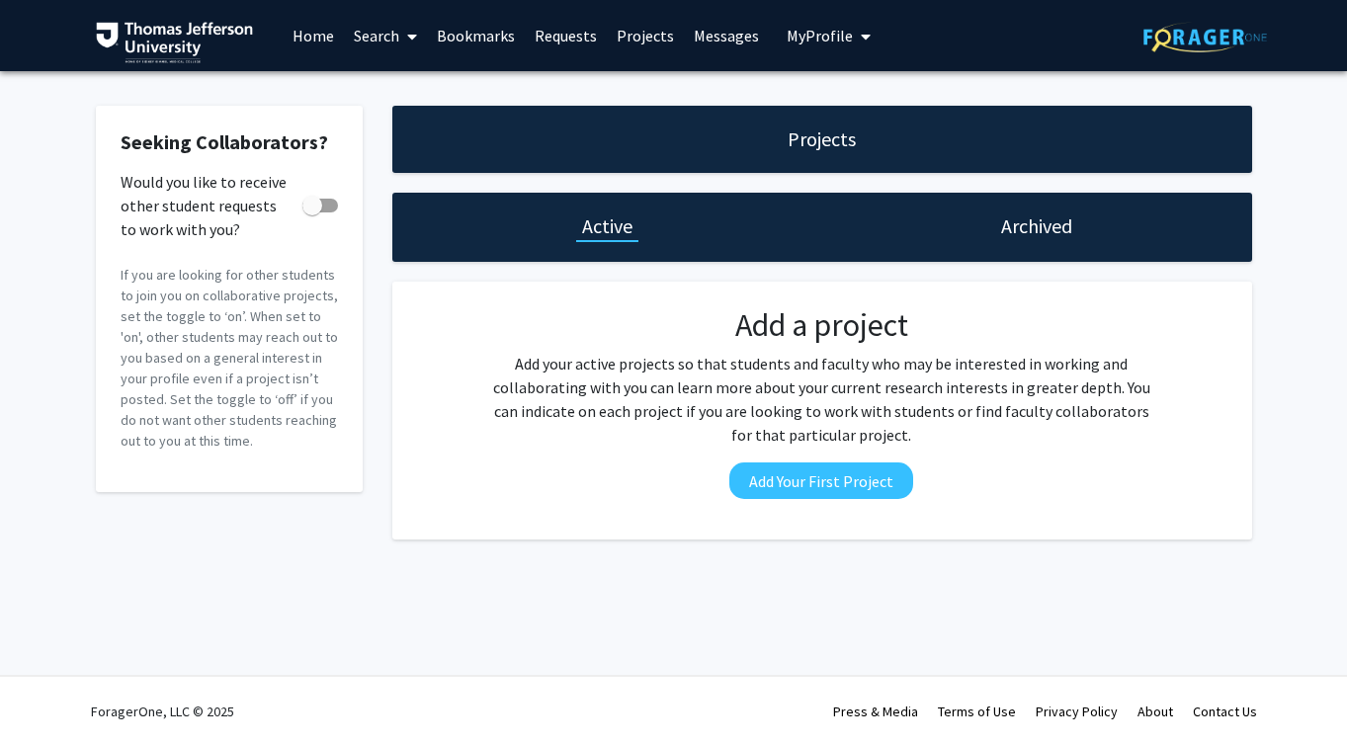
click at [656, 36] on link "Projects" at bounding box center [645, 35] width 77 height 69
click at [651, 38] on link "Projects" at bounding box center [645, 35] width 77 height 69
click at [601, 30] on link "Requests" at bounding box center [566, 35] width 82 height 69
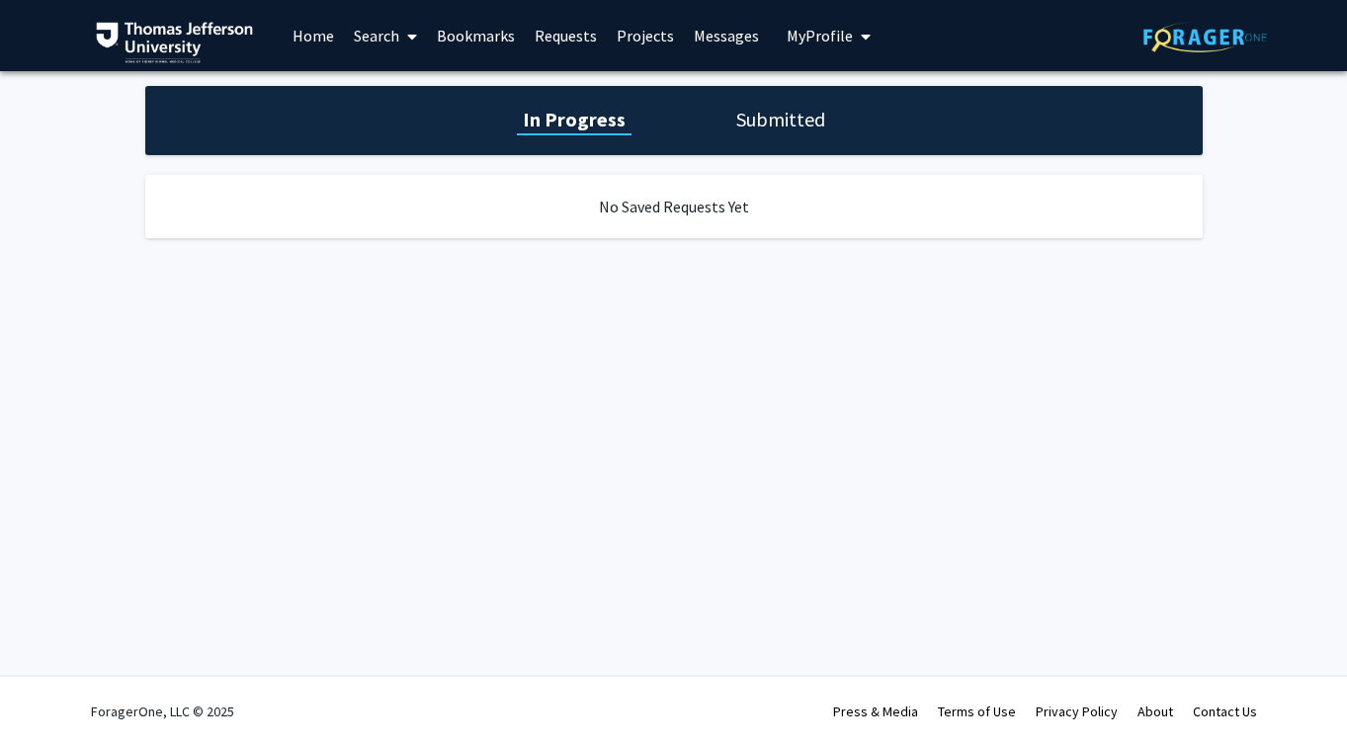
click at [625, 35] on link "Projects" at bounding box center [645, 35] width 77 height 69
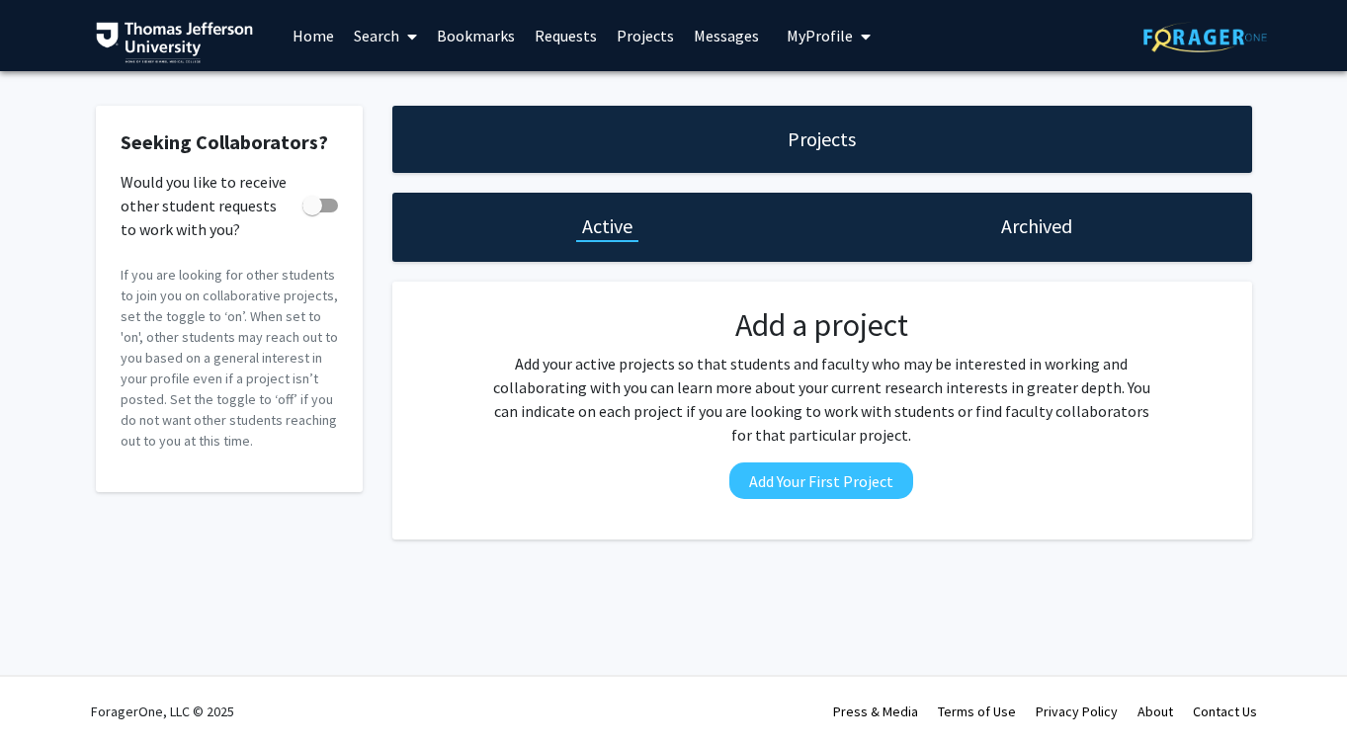
click at [369, 33] on link "Search" at bounding box center [385, 35] width 83 height 69
click at [389, 85] on span "Faculty/Staff" at bounding box center [416, 91] width 145 height 40
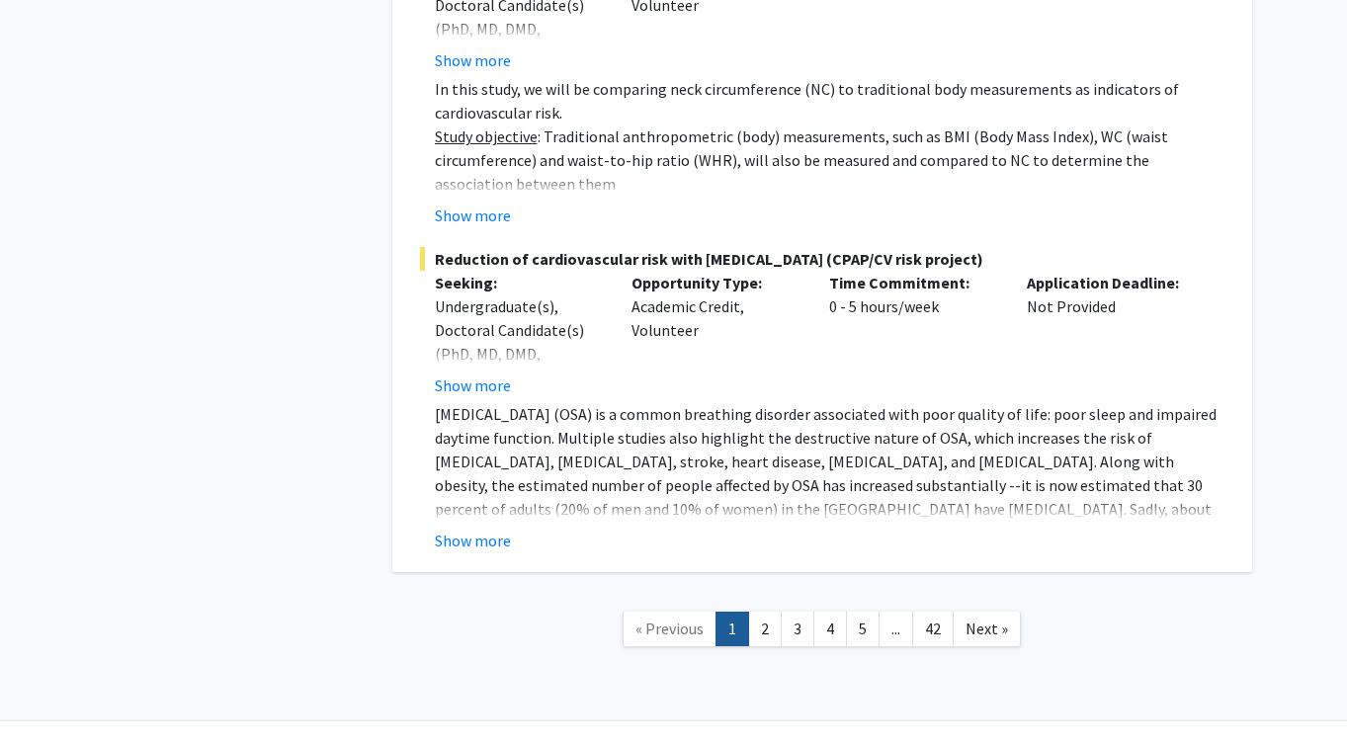
scroll to position [15345, 0]
click at [977, 620] on span "Next »" at bounding box center [987, 630] width 43 height 20
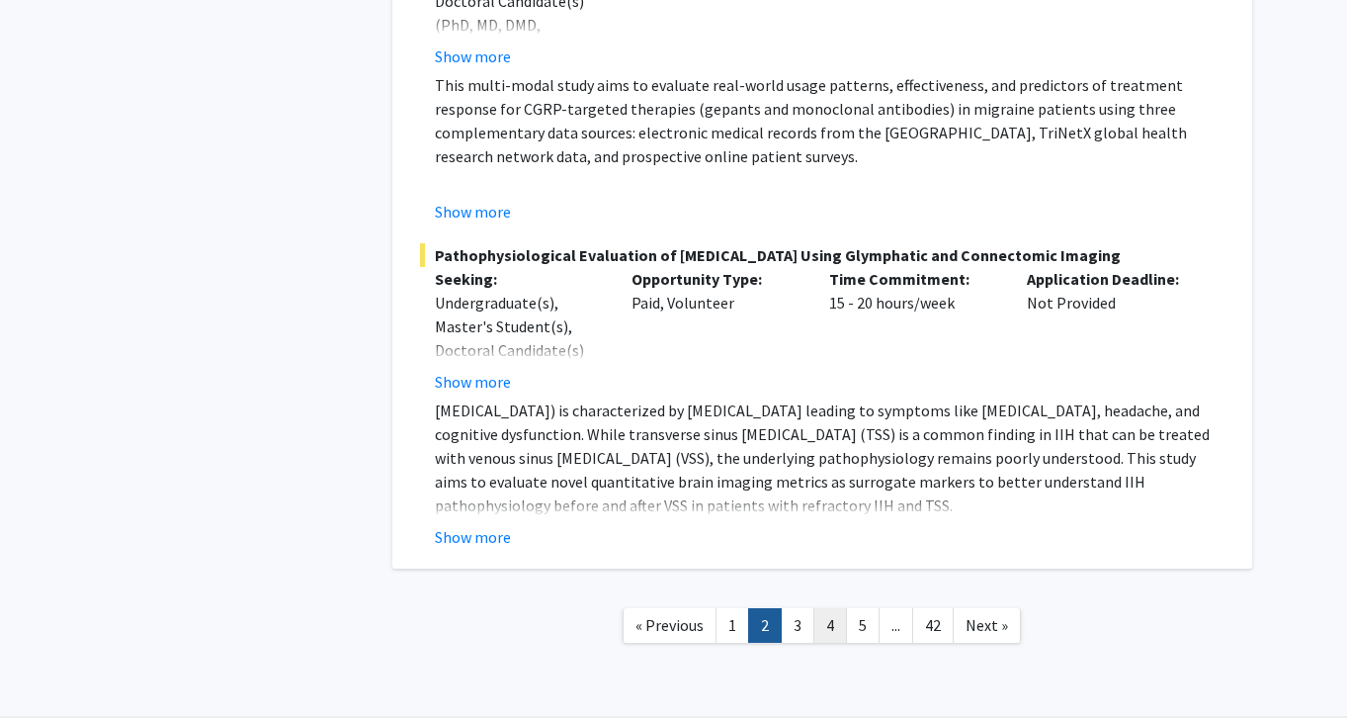
scroll to position [9120, 0]
click at [801, 609] on link "3" at bounding box center [798, 626] width 34 height 35
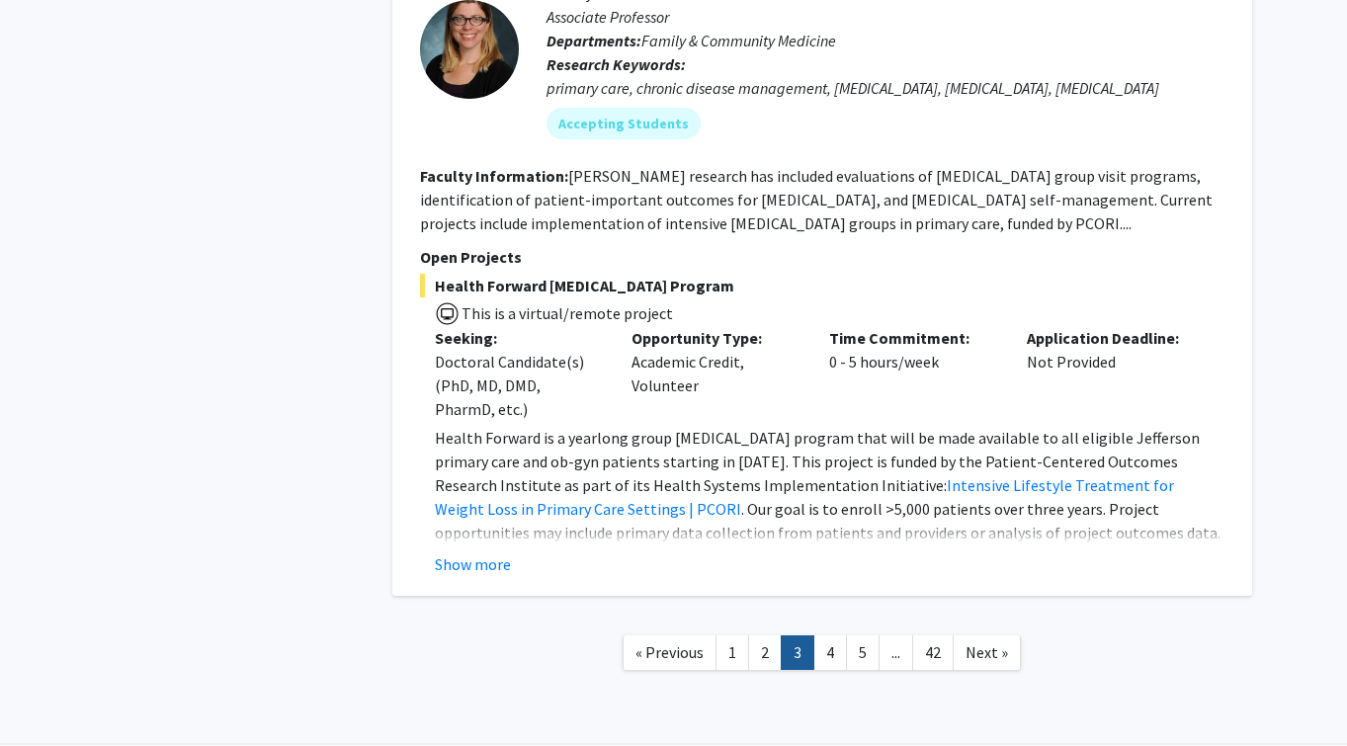
scroll to position [6514, 0]
click at [835, 637] on link "4" at bounding box center [830, 654] width 34 height 35
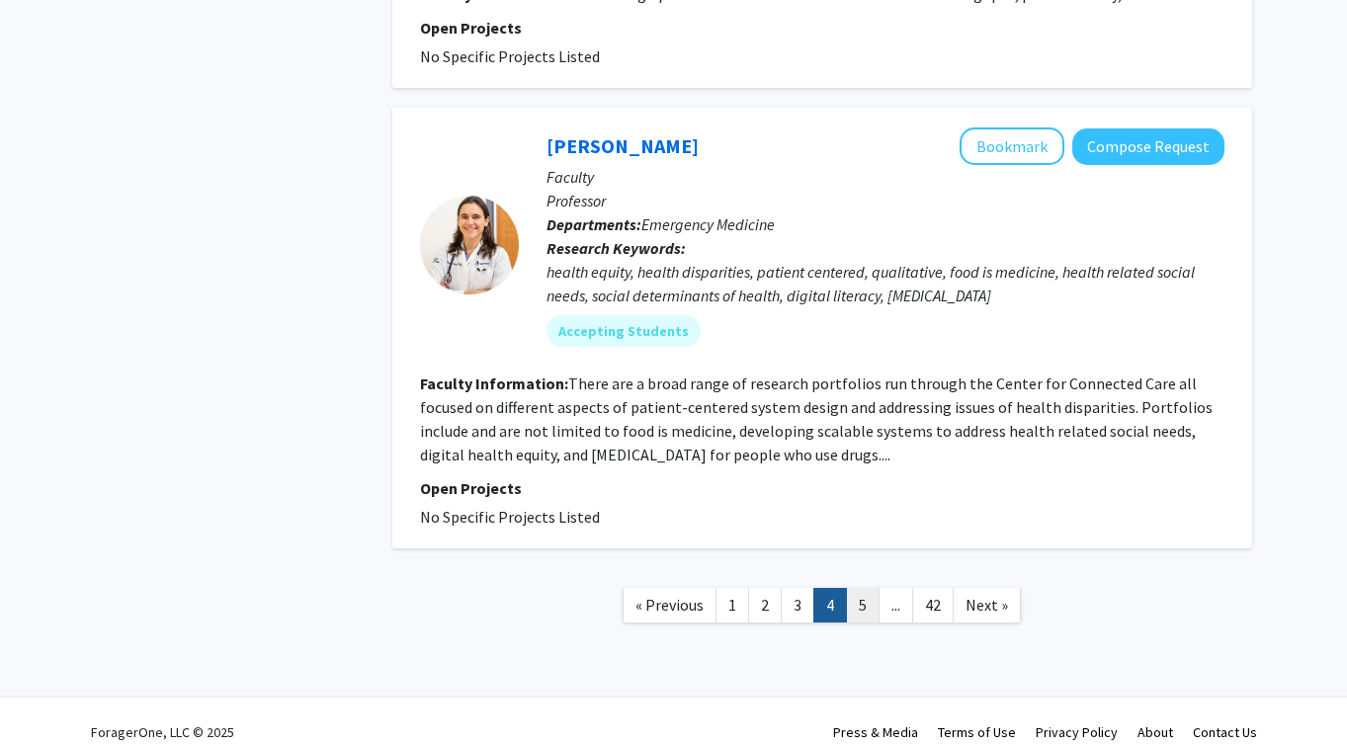
scroll to position [5179, 0]
click at [862, 589] on link "5" at bounding box center [863, 606] width 34 height 35
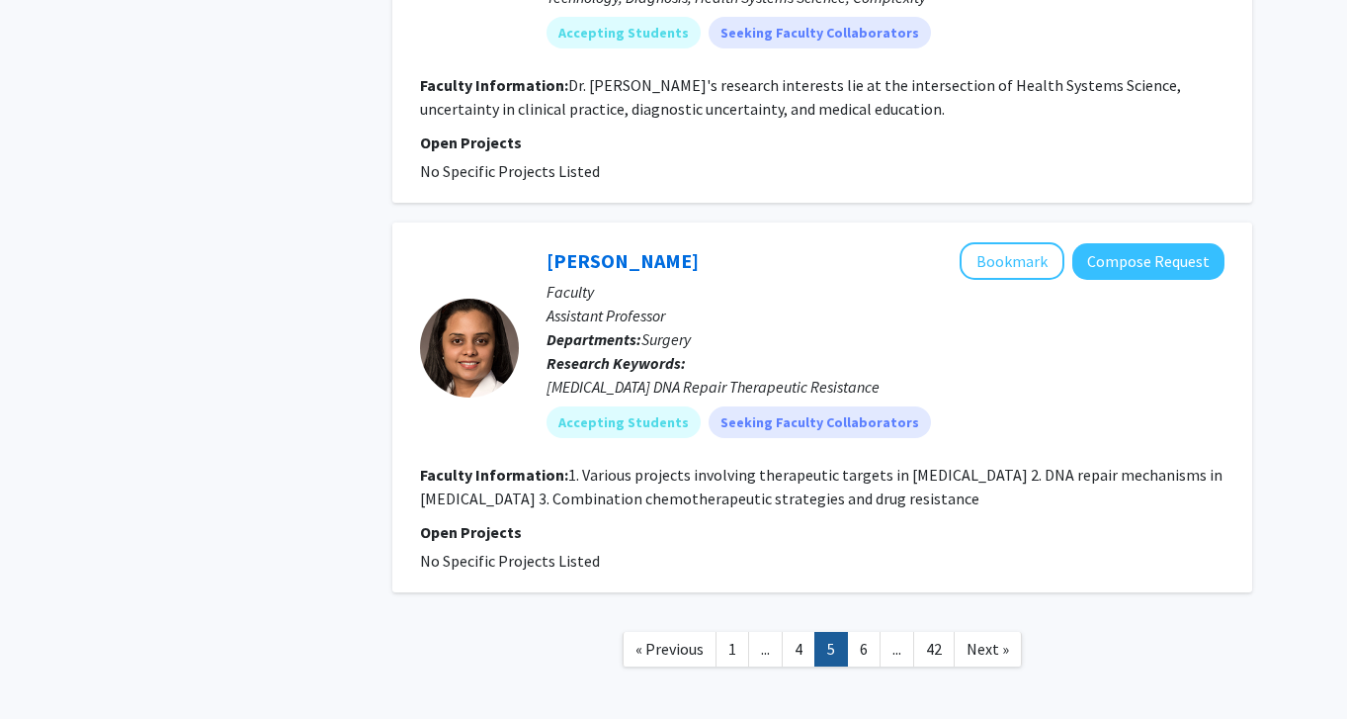
scroll to position [4335, 0]
click at [869, 633] on link "6" at bounding box center [864, 650] width 34 height 35
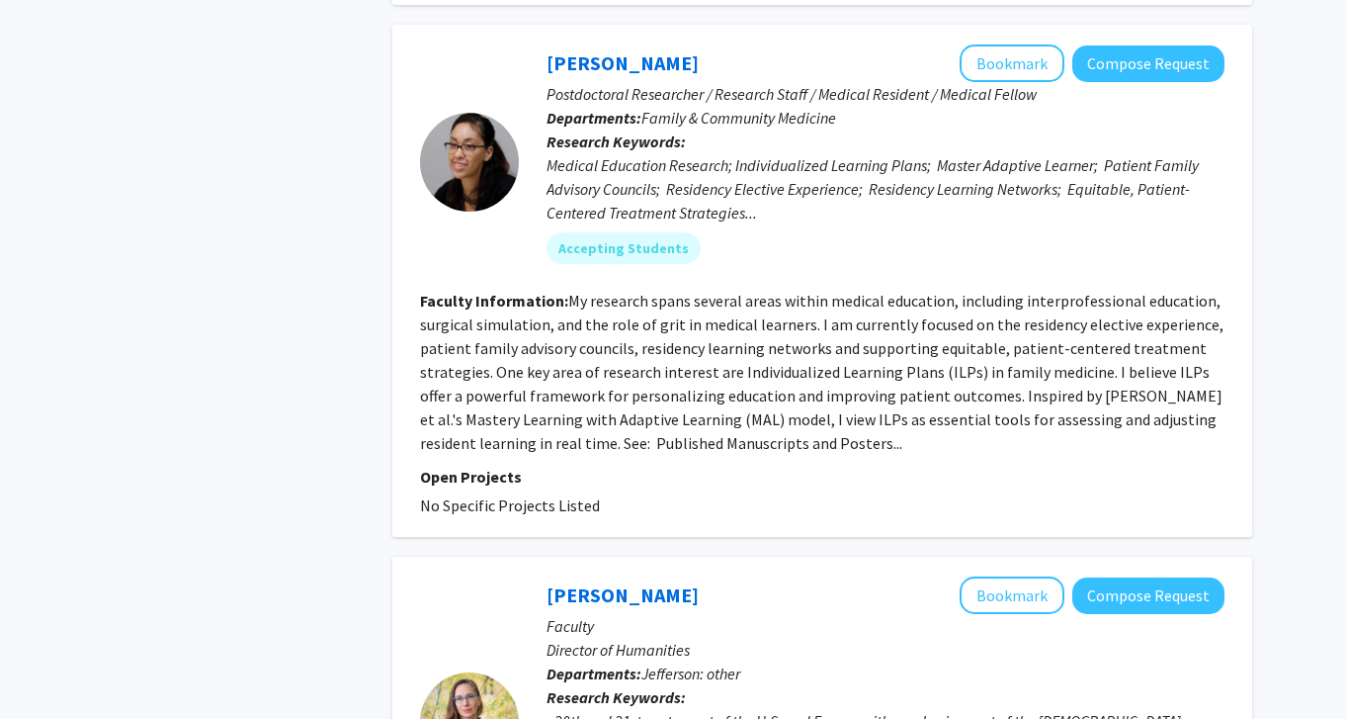
scroll to position [3772, 0]
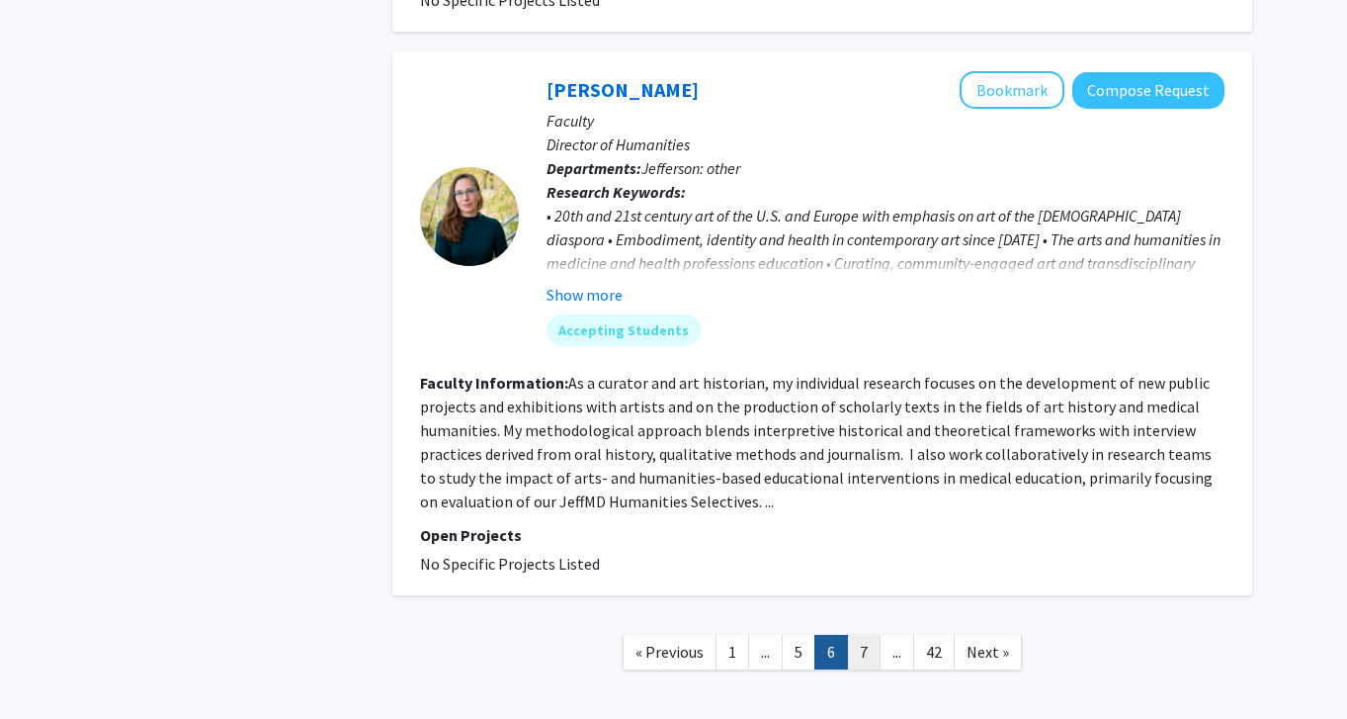
click at [862, 635] on link "7" at bounding box center [864, 652] width 34 height 35
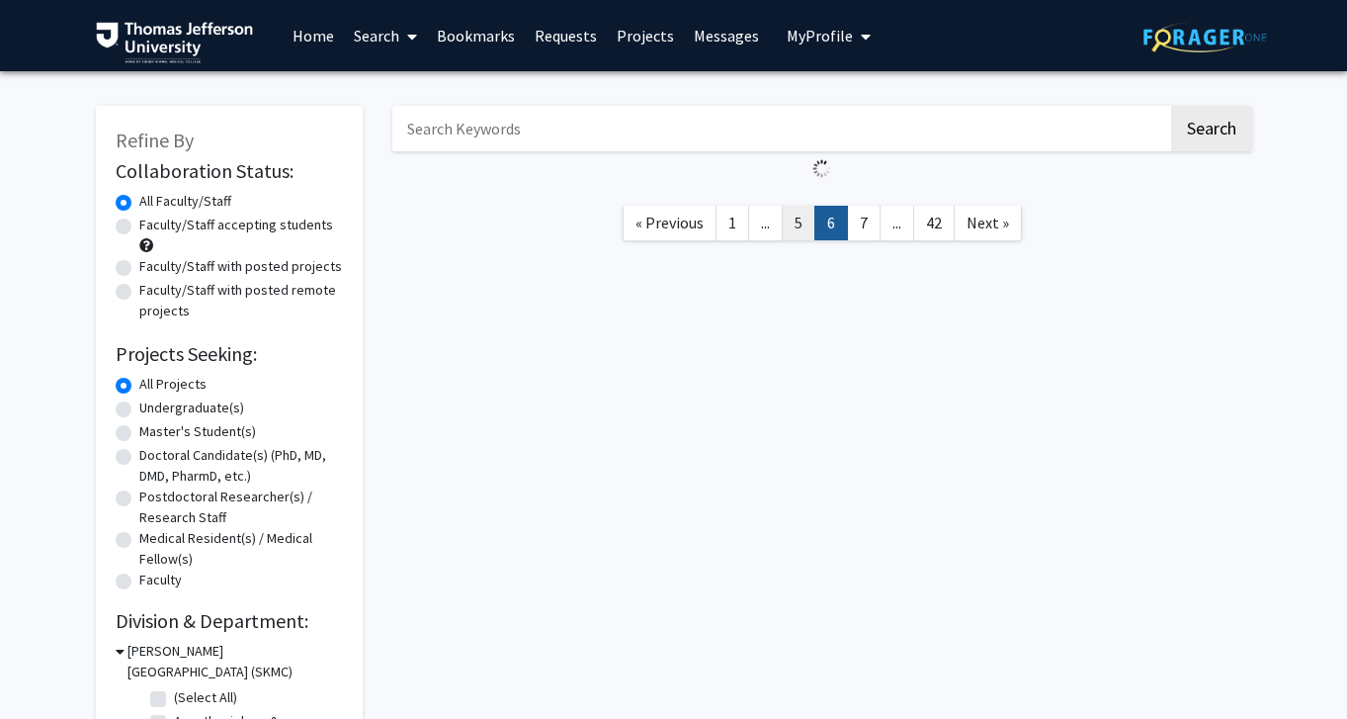
click at [806, 224] on link "5" at bounding box center [799, 223] width 34 height 35
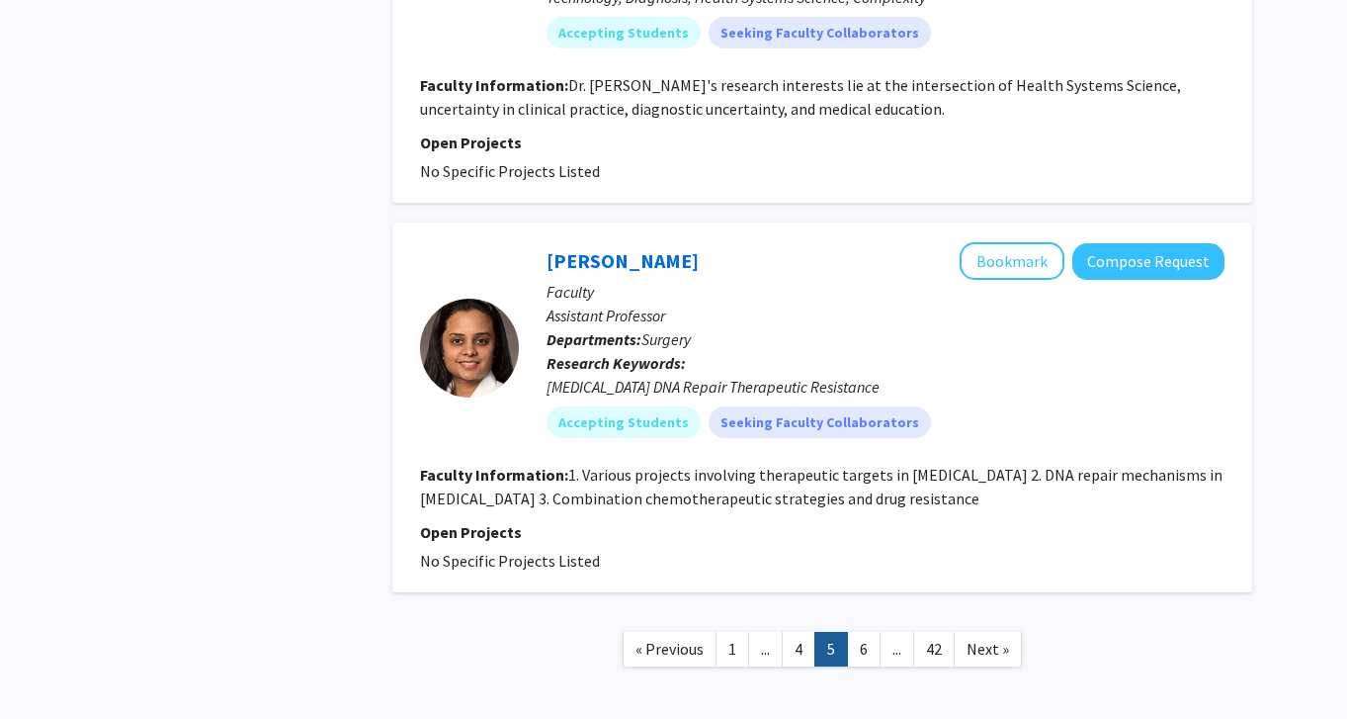
scroll to position [4335, 0]
click at [871, 633] on link "6" at bounding box center [864, 650] width 34 height 35
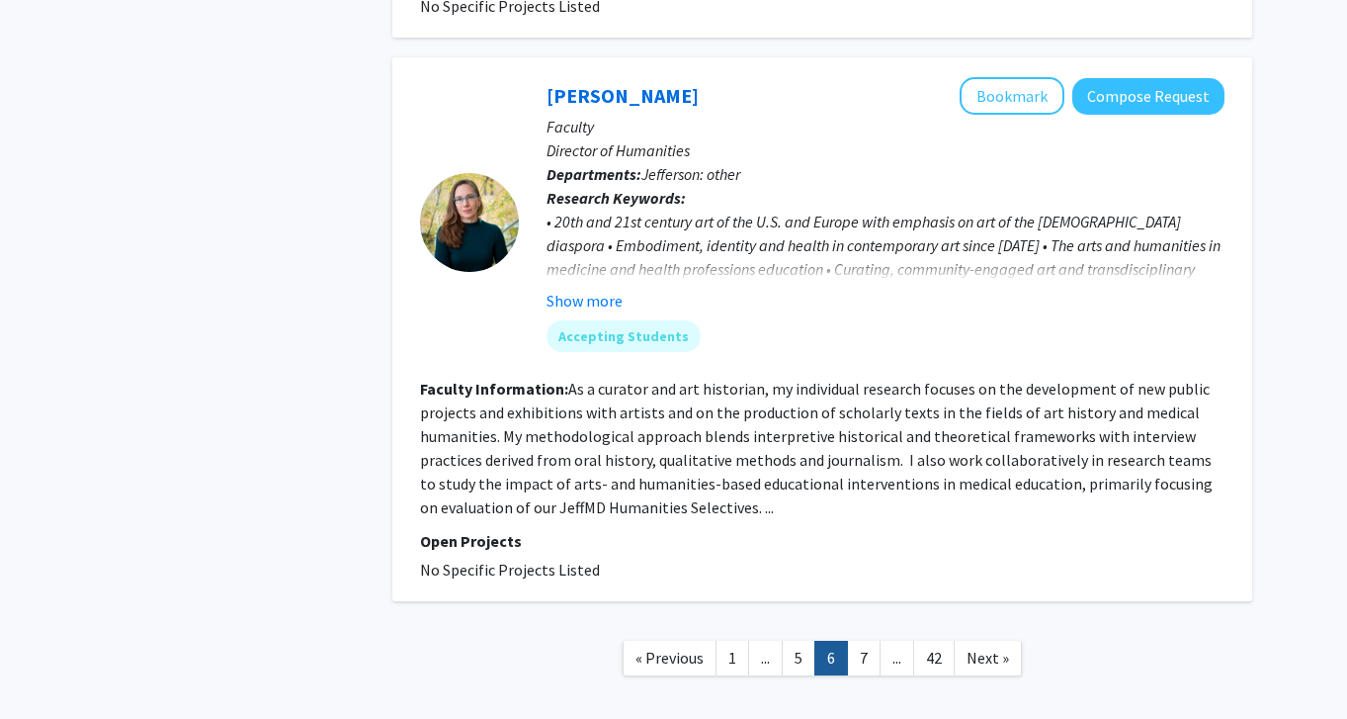
scroll to position [3769, 0]
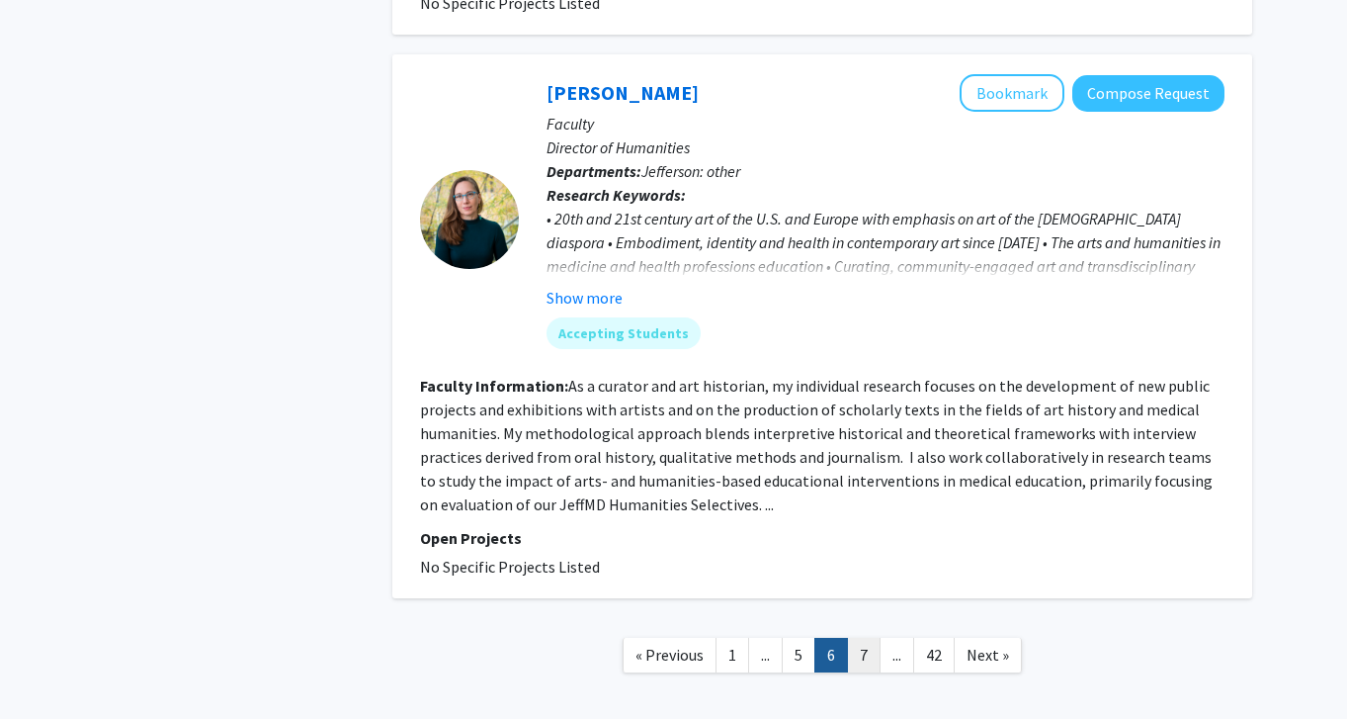
click at [869, 638] on link "7" at bounding box center [864, 655] width 34 height 35
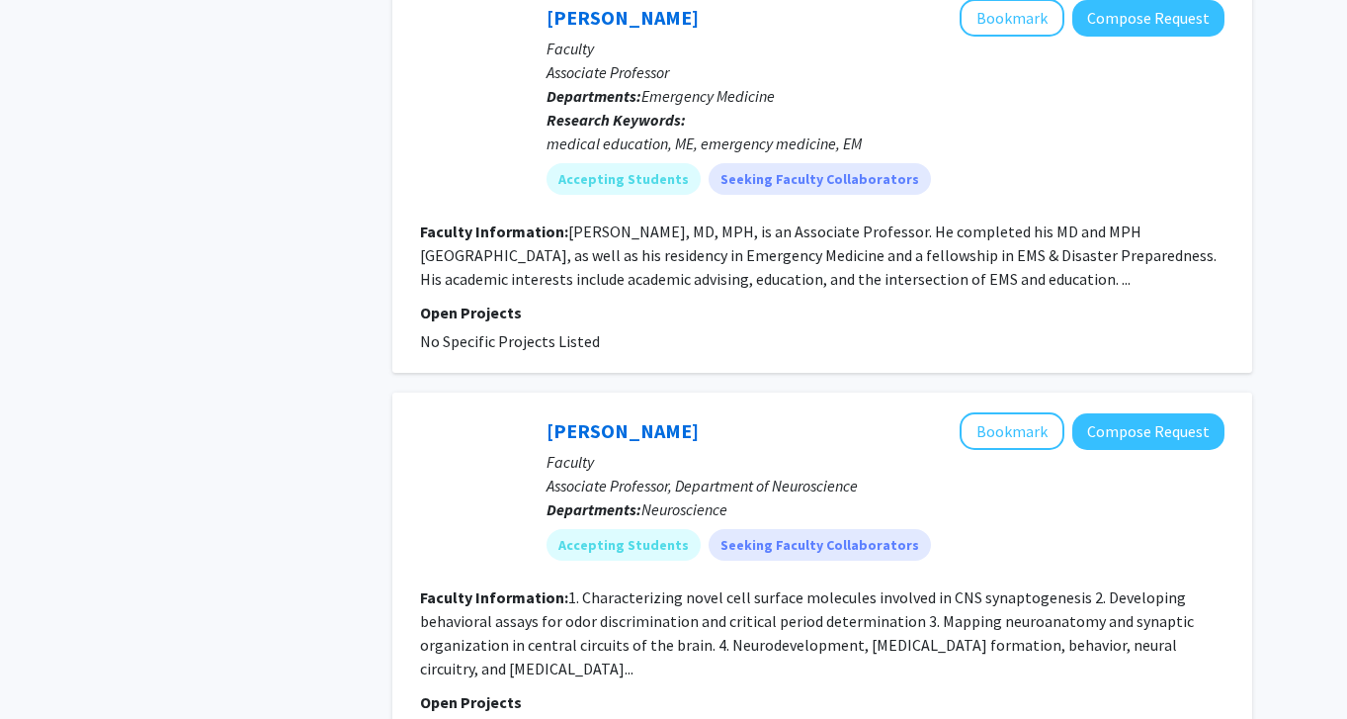
scroll to position [4398, 0]
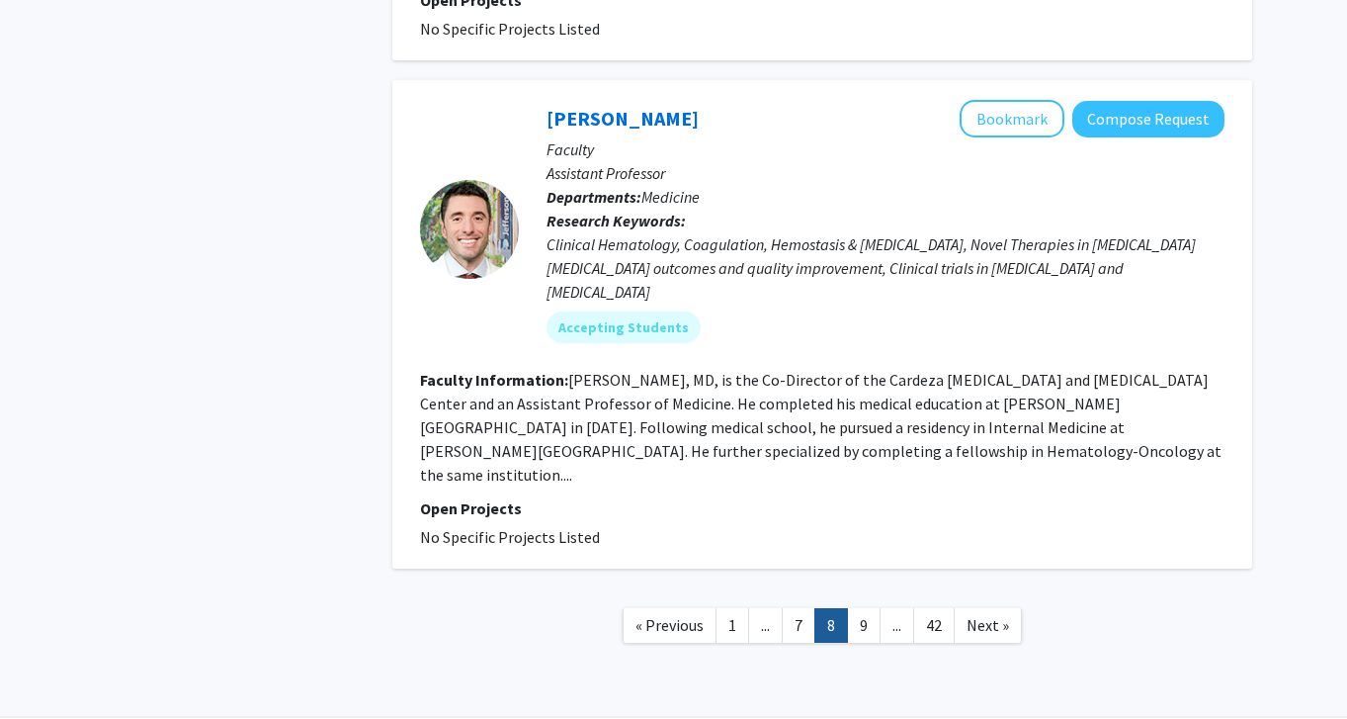
scroll to position [4193, 0]
click at [861, 609] on link "9" at bounding box center [864, 626] width 34 height 35
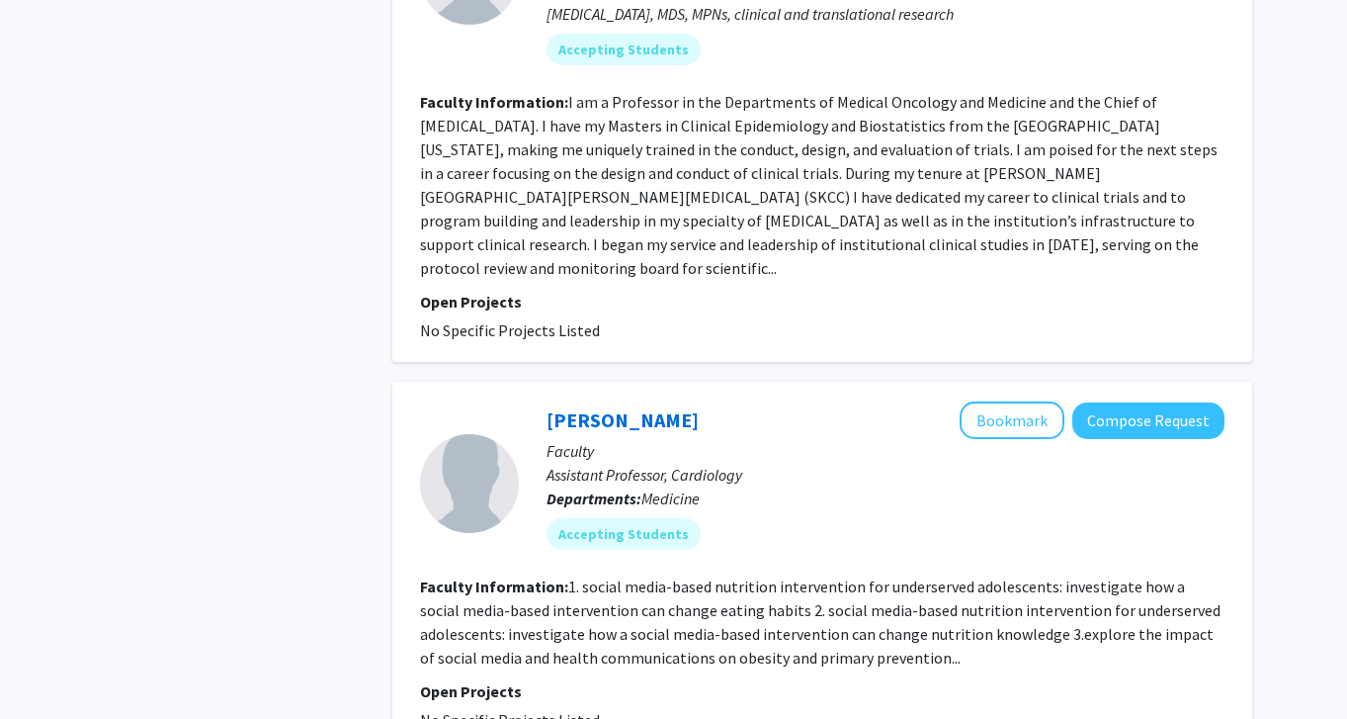
scroll to position [4262, 0]
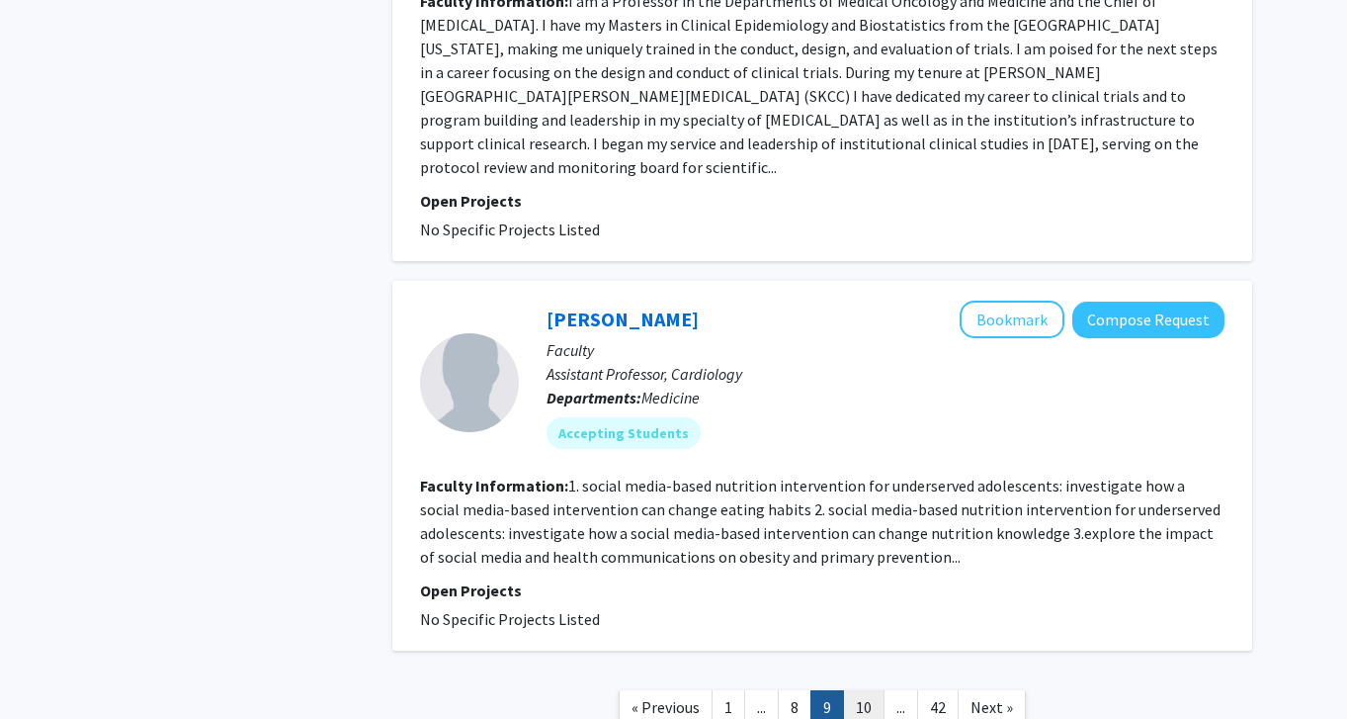
click at [865, 690] on link "10" at bounding box center [864, 707] width 42 height 35
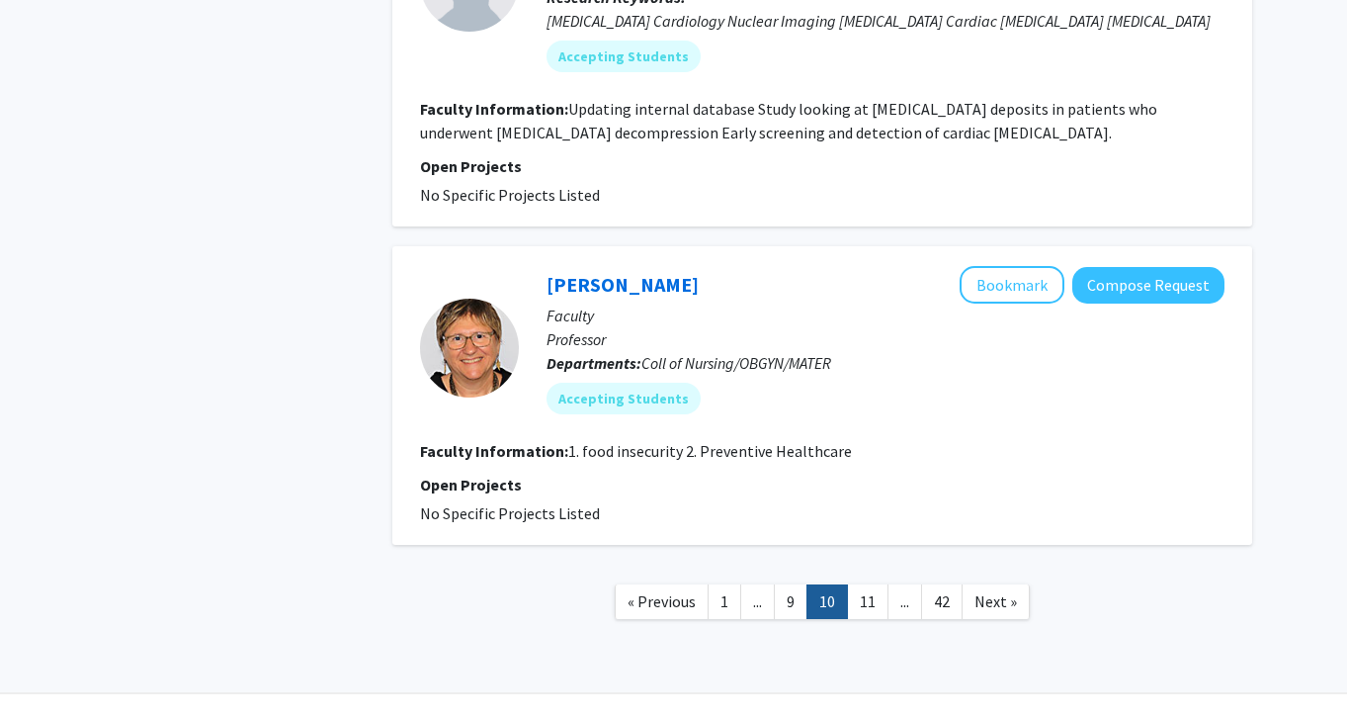
scroll to position [3671, 0]
click at [875, 585] on link "11" at bounding box center [868, 602] width 42 height 35
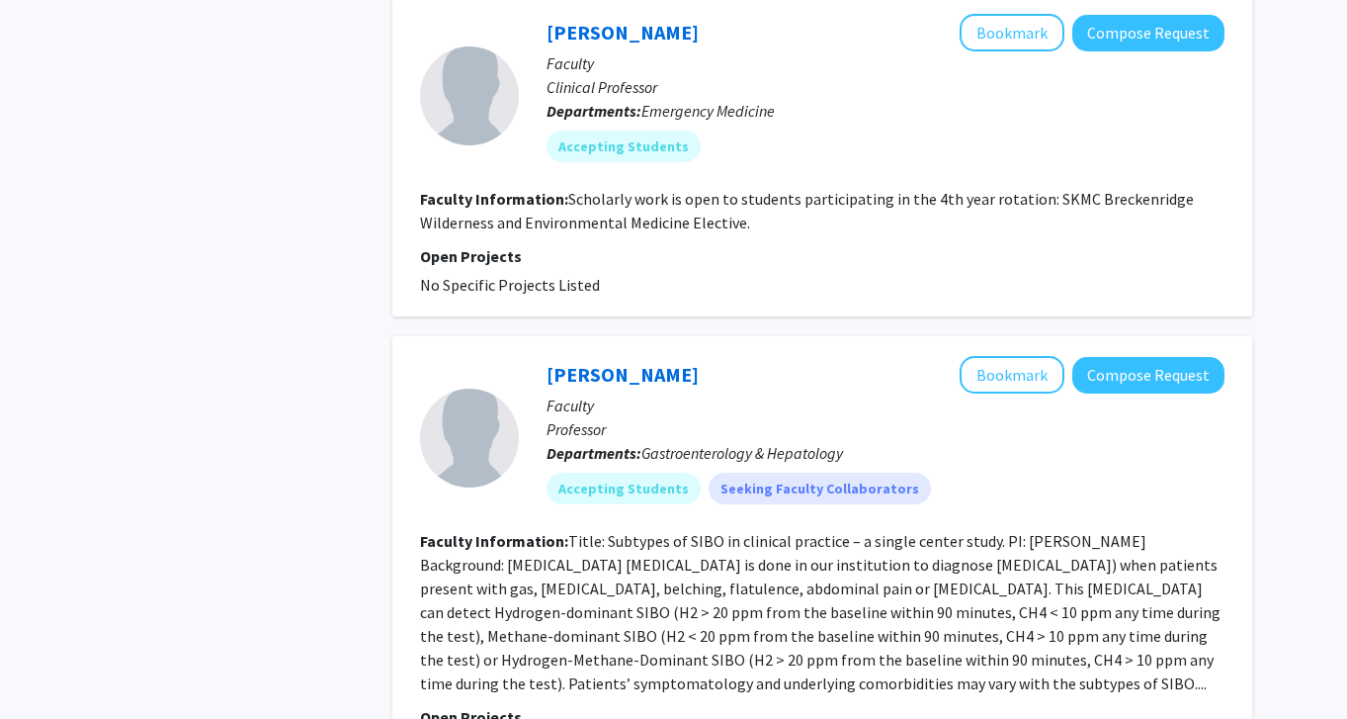
scroll to position [3335, 0]
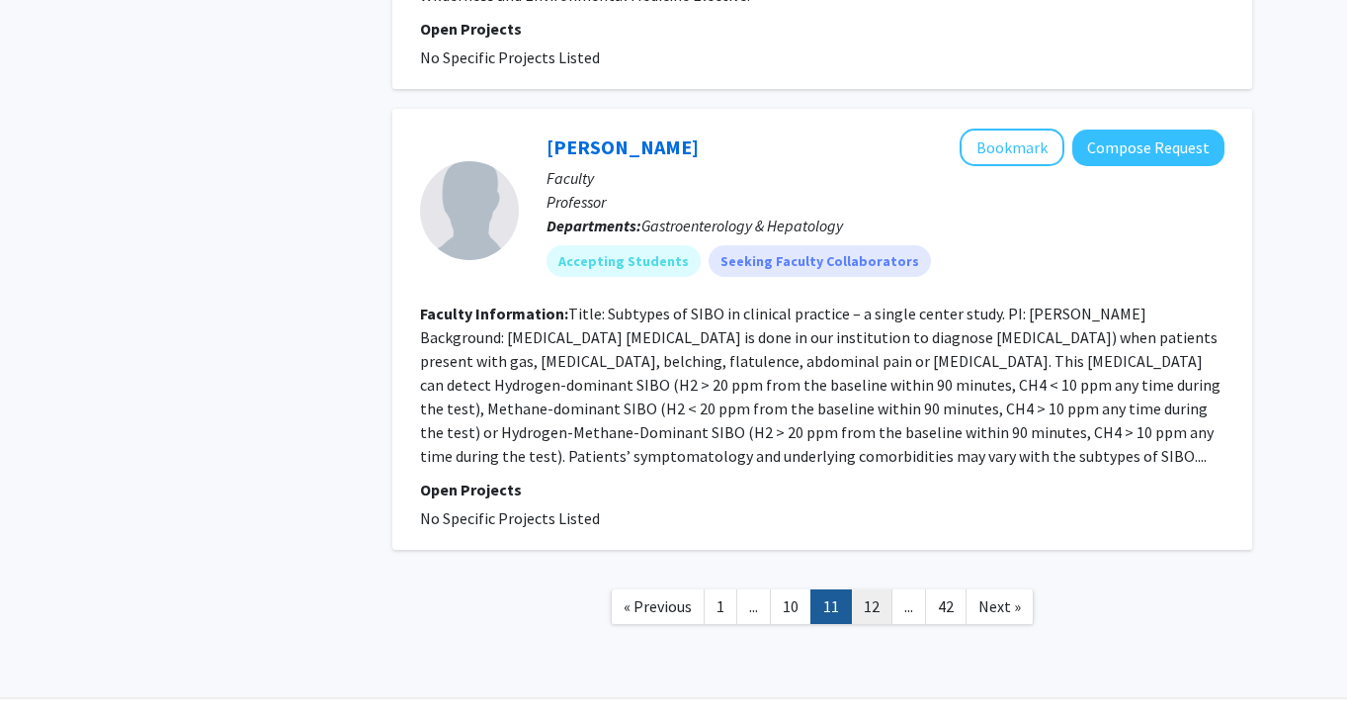
click at [874, 617] on link "12" at bounding box center [872, 606] width 42 height 35
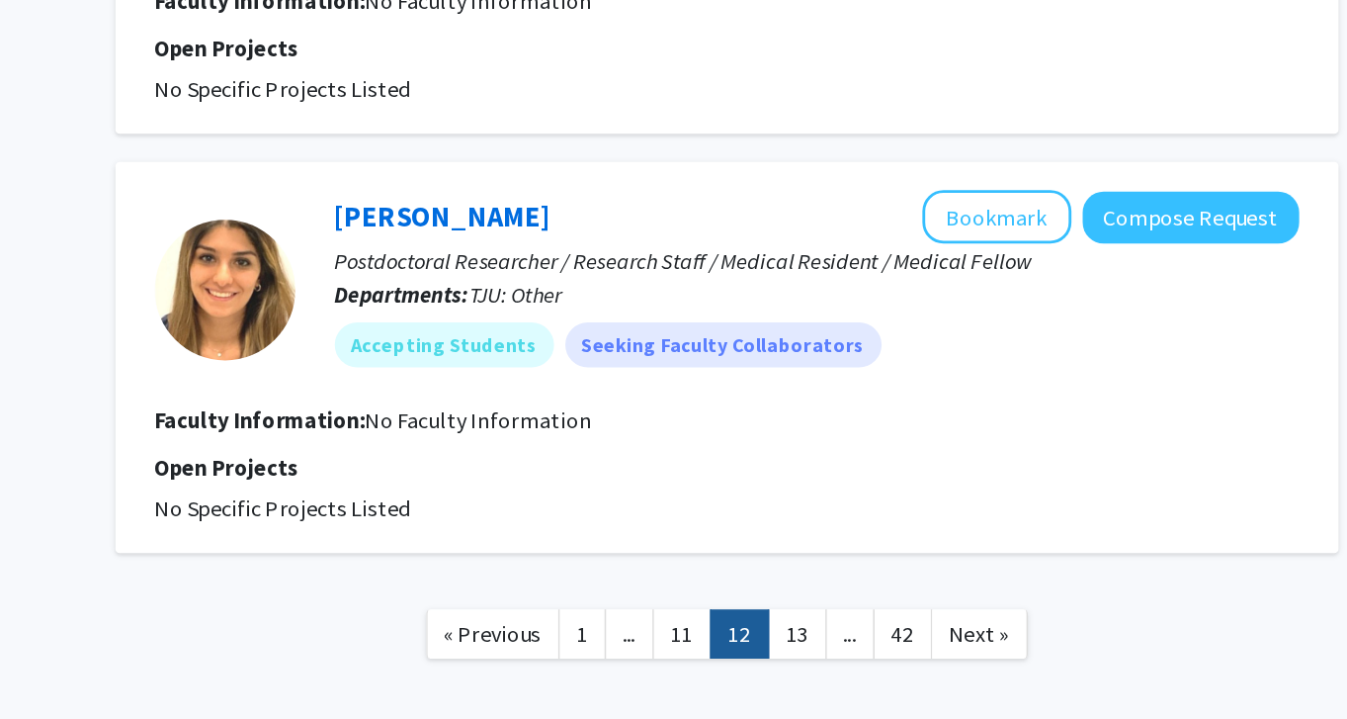
scroll to position [2958, 0]
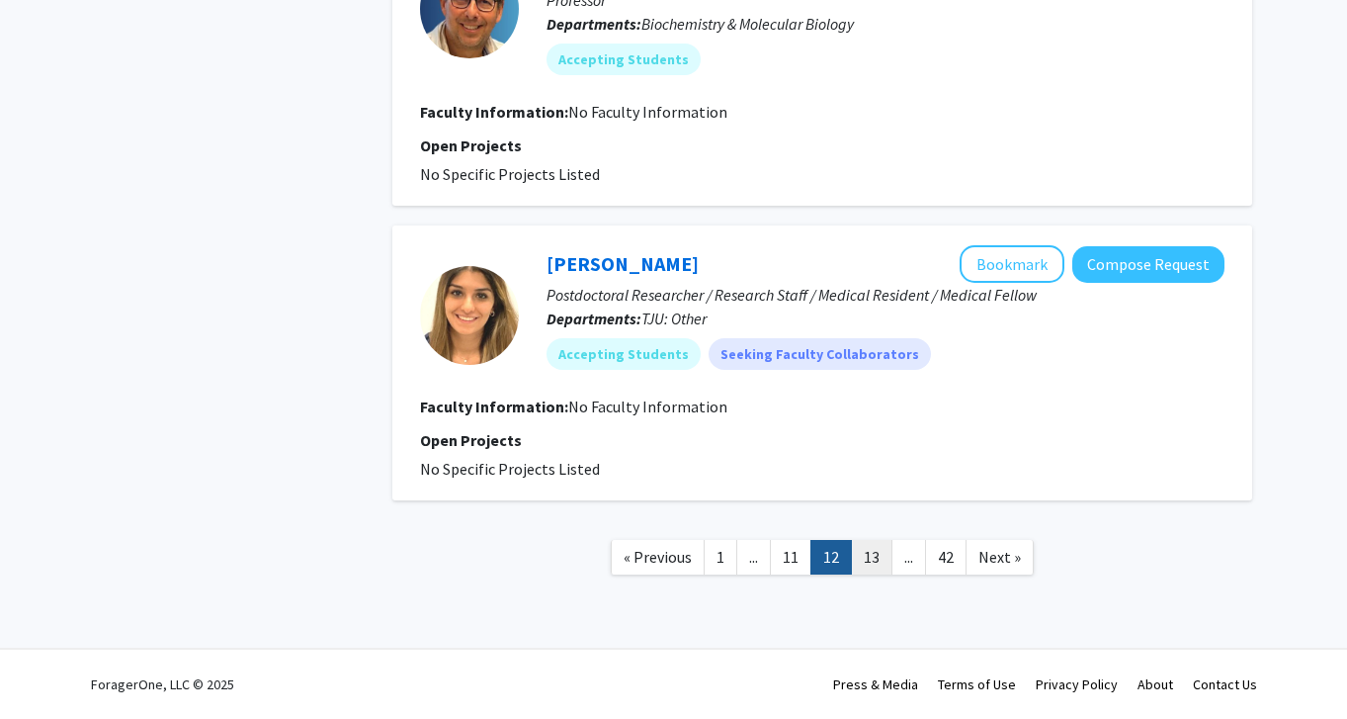
click at [880, 559] on link "13" at bounding box center [872, 557] width 42 height 35
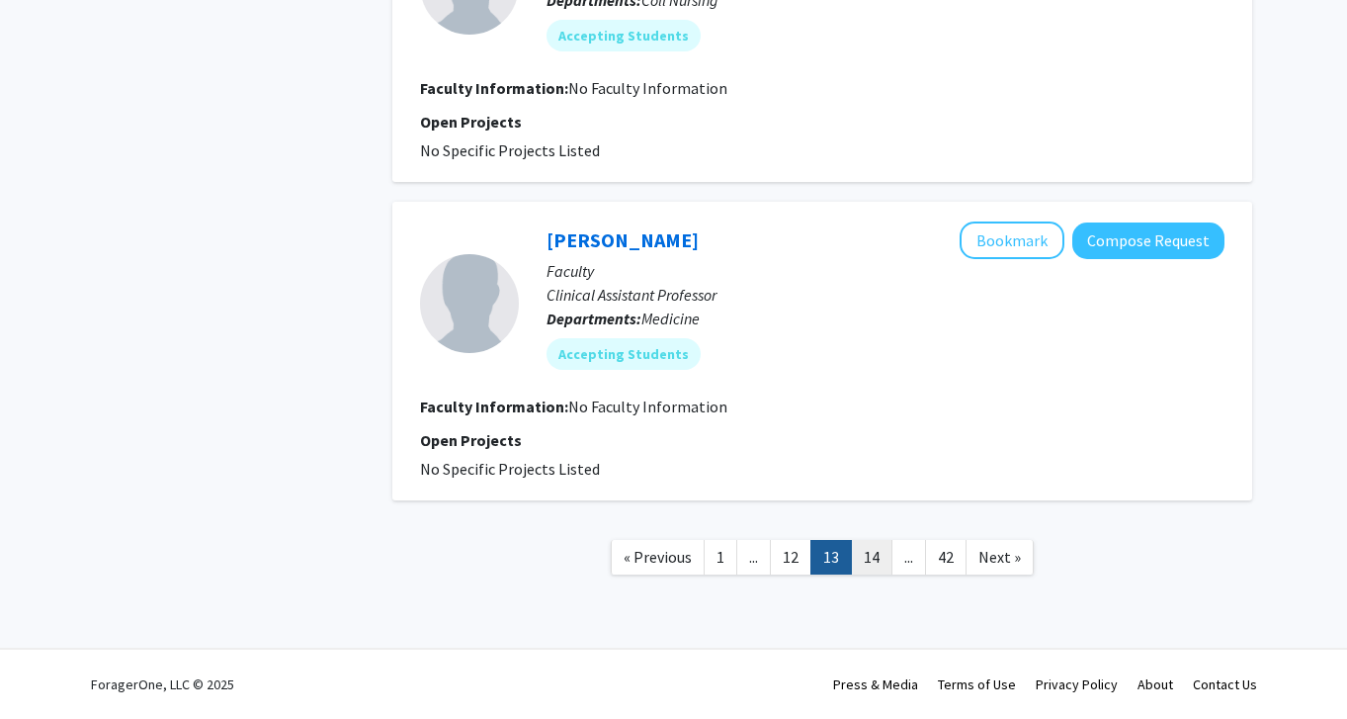
scroll to position [2793, 0]
click at [887, 565] on link "14" at bounding box center [872, 557] width 42 height 35
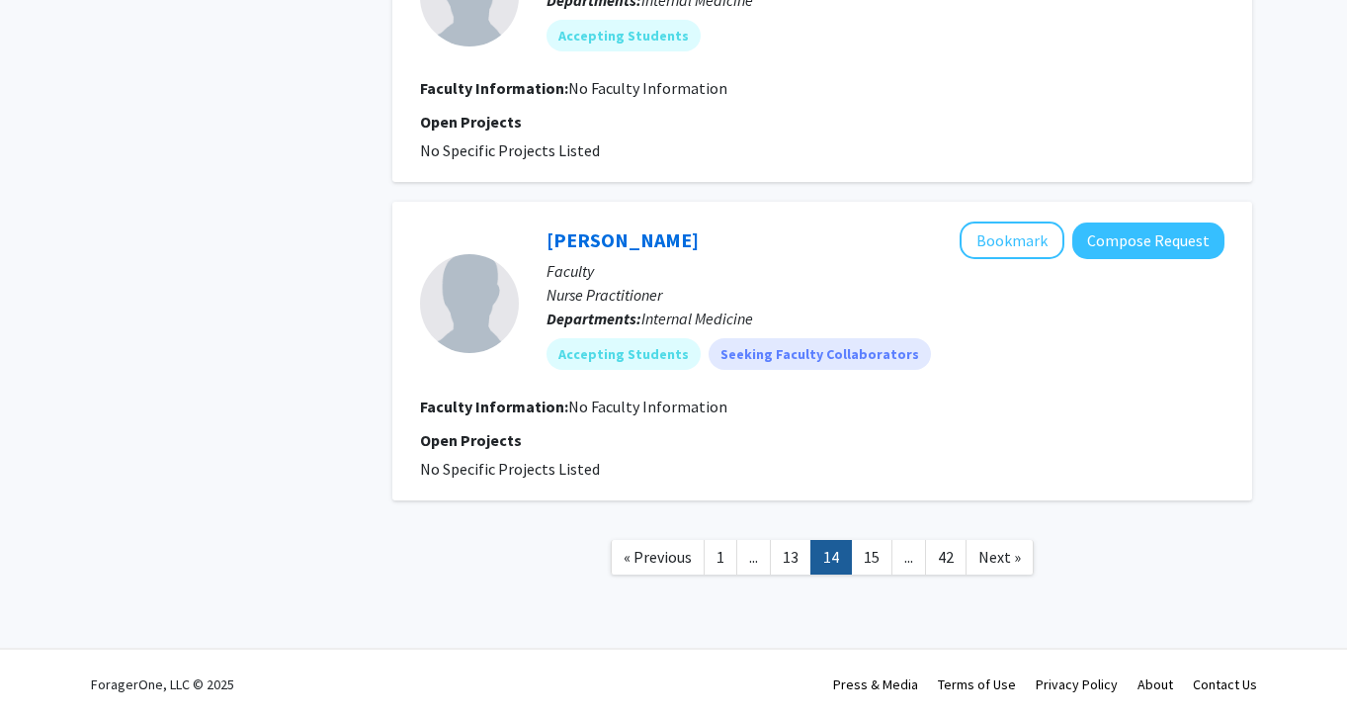
scroll to position [2793, 0]
click at [877, 557] on link "15" at bounding box center [872, 557] width 42 height 35
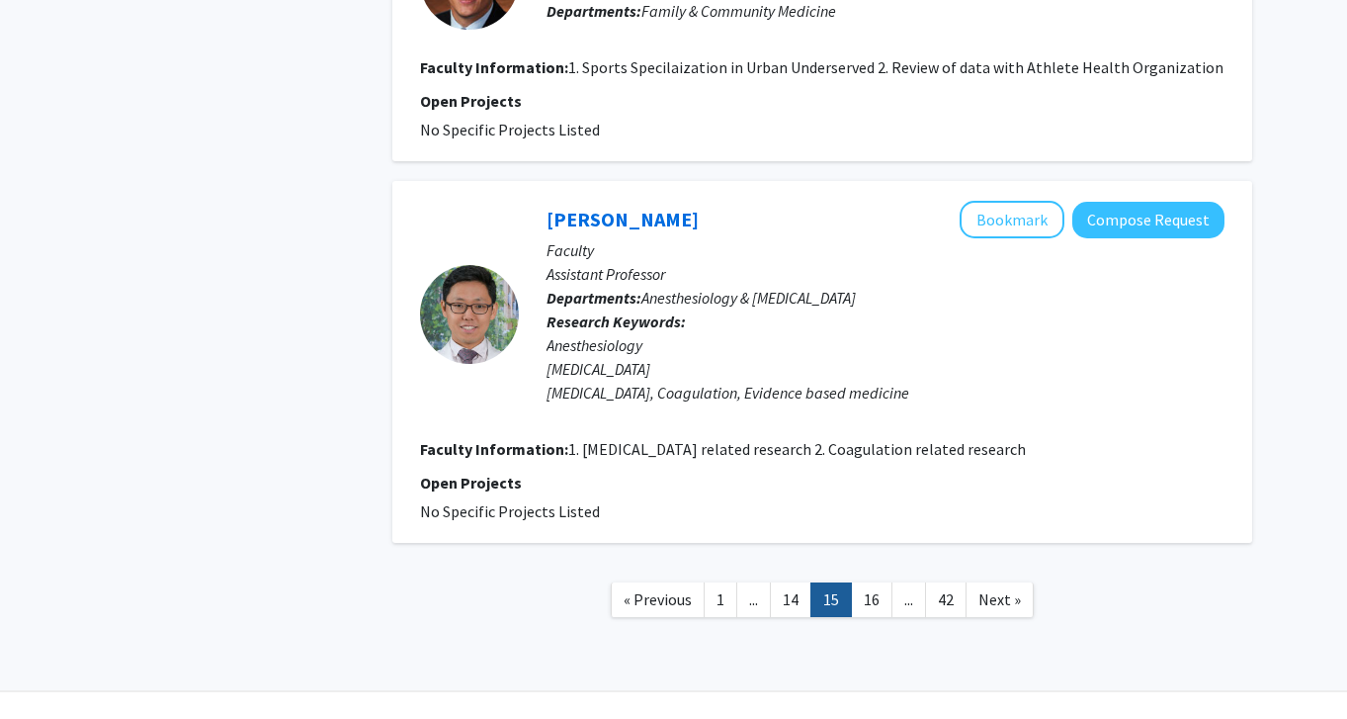
scroll to position [3081, 0]
click at [880, 605] on link "16" at bounding box center [872, 599] width 42 height 35
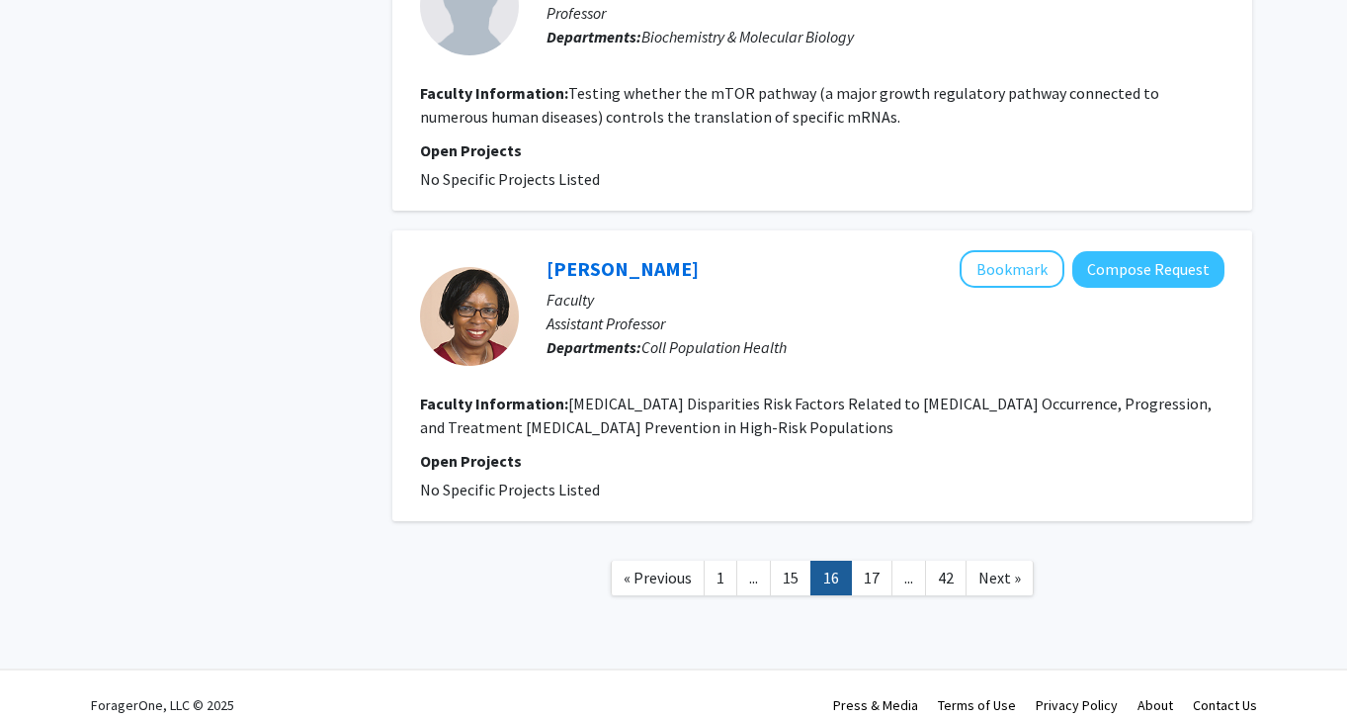
scroll to position [3750, 0]
click at [873, 561] on link "17" at bounding box center [872, 578] width 42 height 35
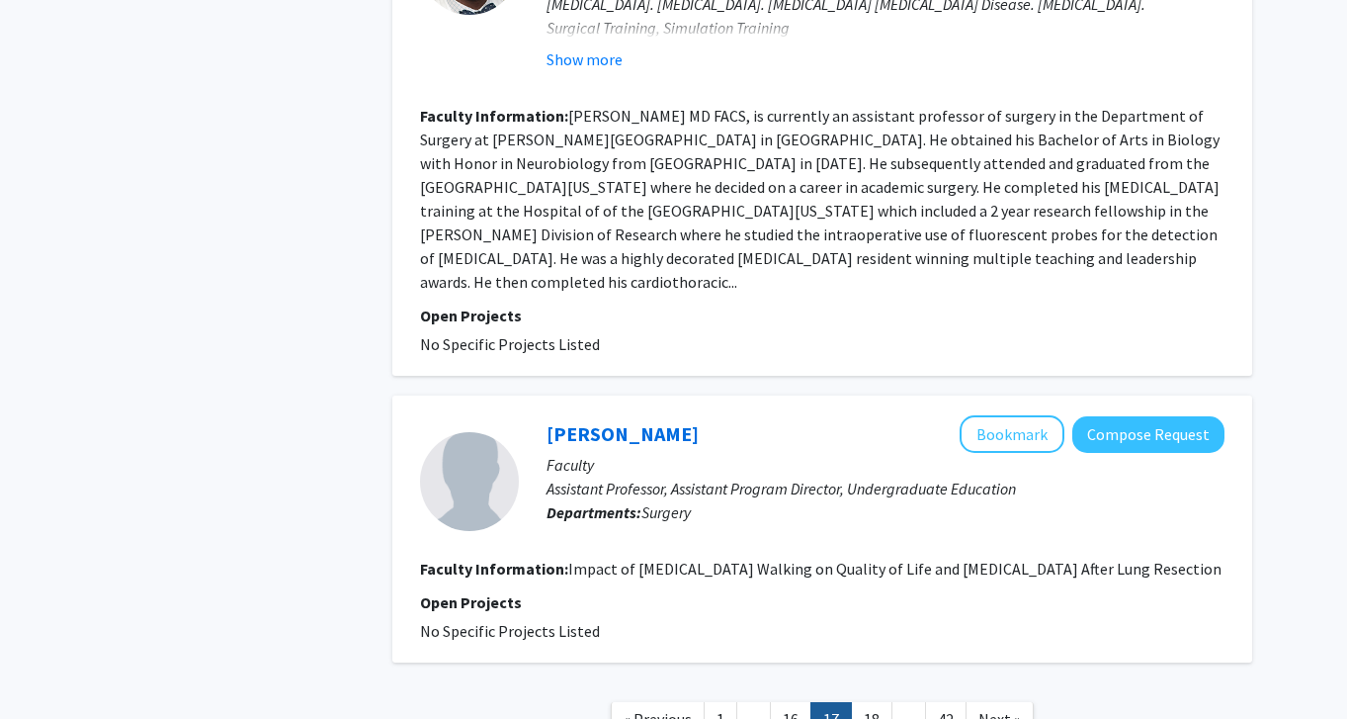
scroll to position [4383, 0]
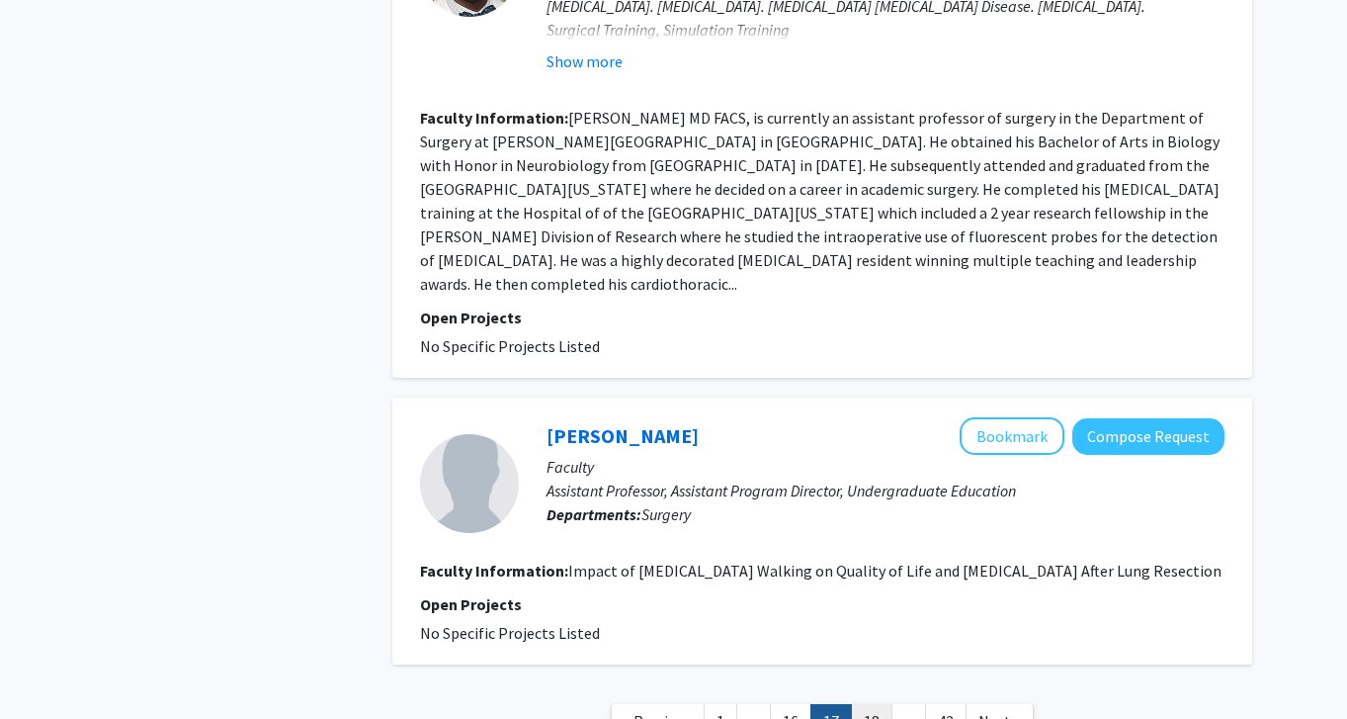
click at [875, 704] on link "18" at bounding box center [872, 721] width 42 height 35
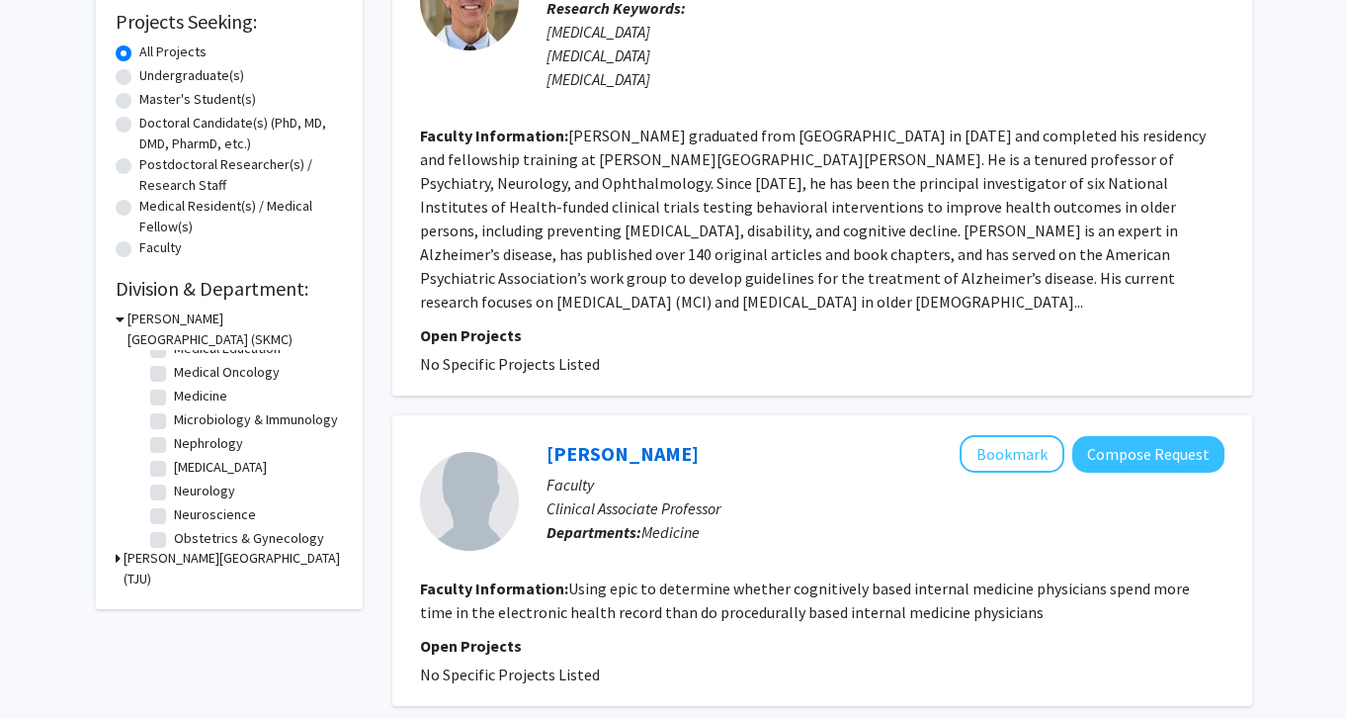
scroll to position [433, 0]
click at [174, 465] on label "[MEDICAL_DATA]" at bounding box center [220, 463] width 93 height 21
click at [174, 465] on input "[MEDICAL_DATA]" at bounding box center [180, 459] width 13 height 13
checkbox input "true"
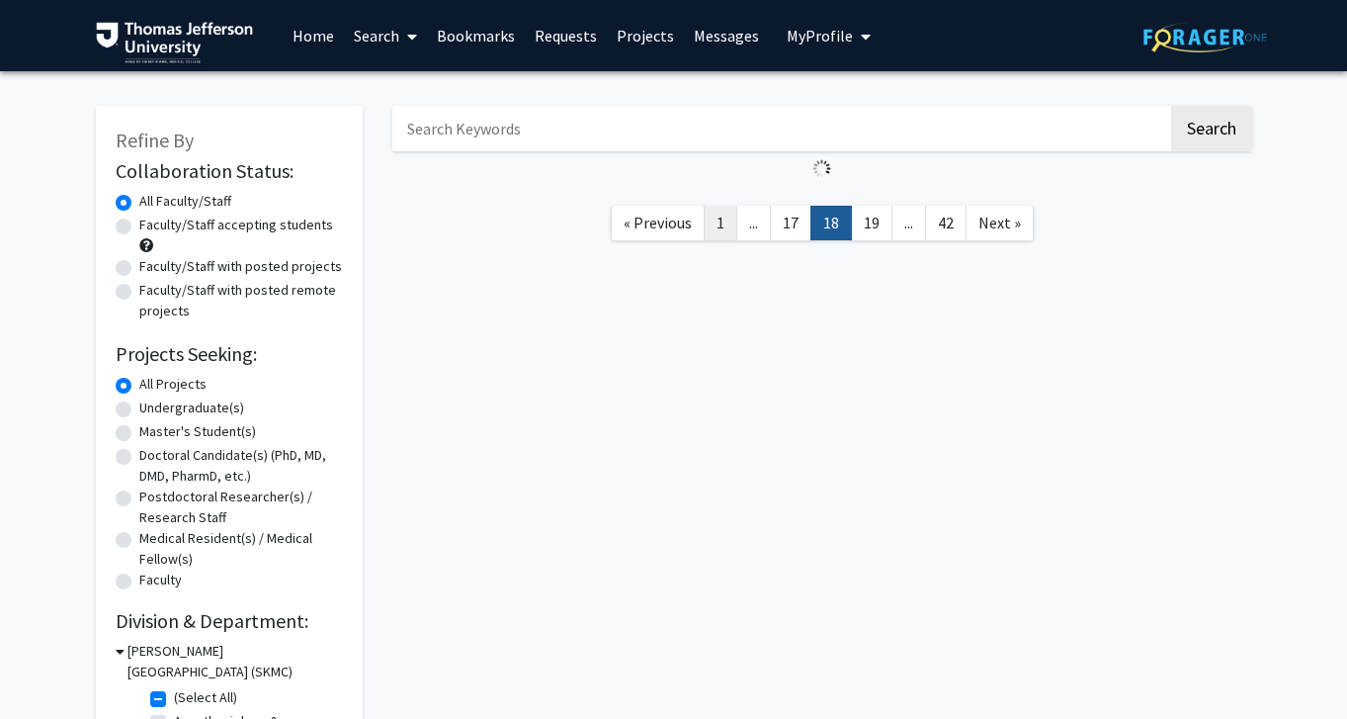
click at [718, 224] on link "1" at bounding box center [721, 223] width 34 height 35
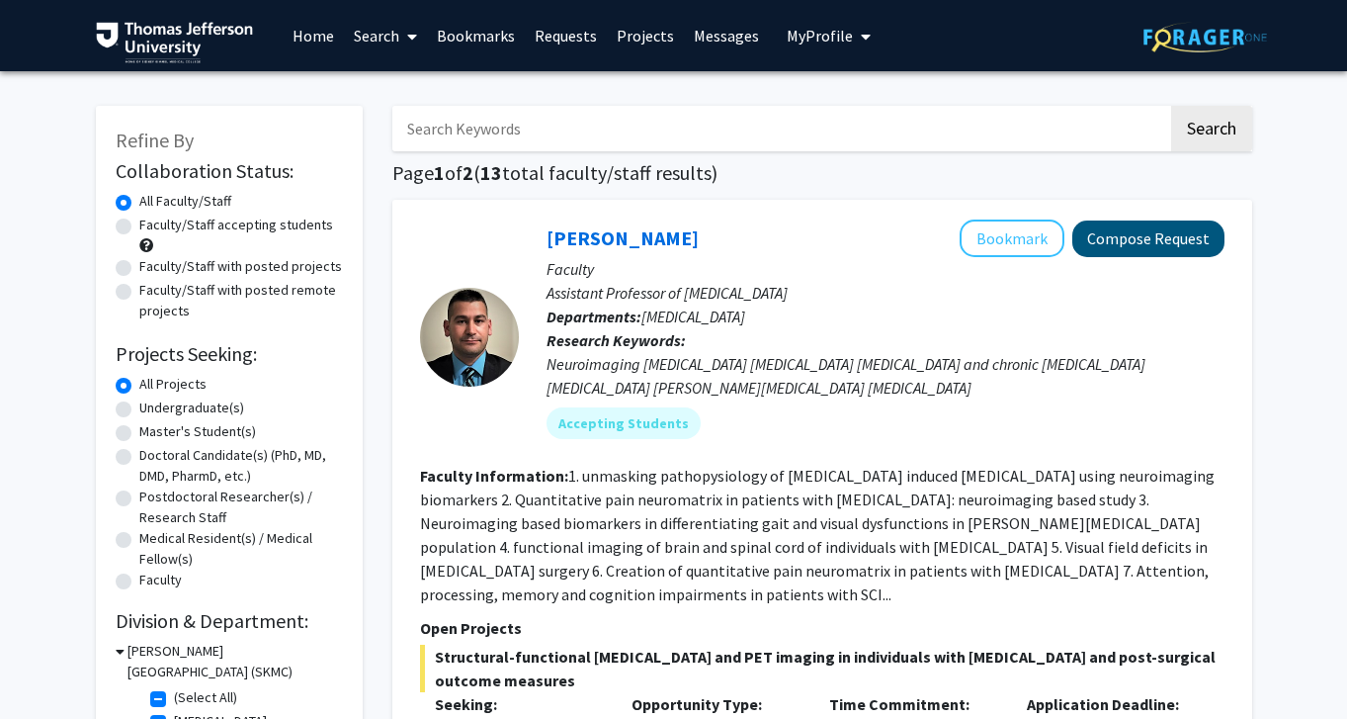
click at [1146, 241] on button "Compose Request" at bounding box center [1148, 238] width 152 height 37
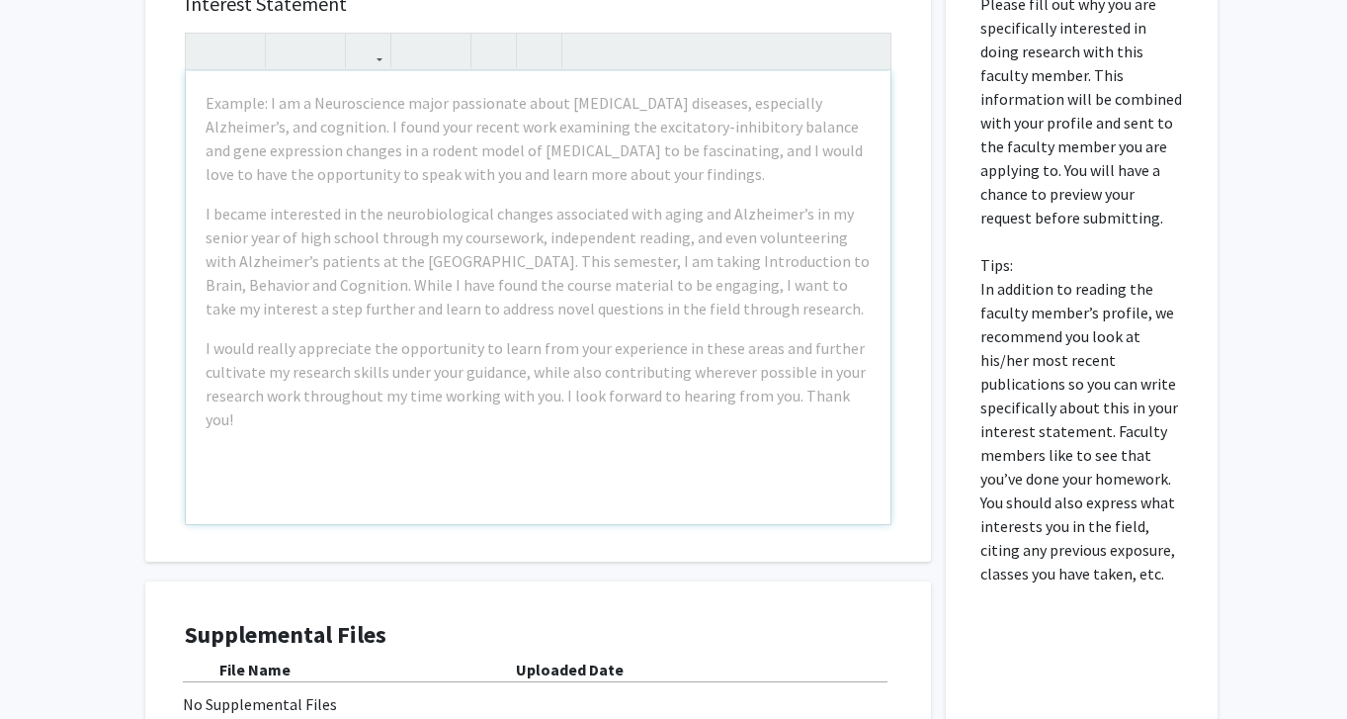
scroll to position [1301, 0]
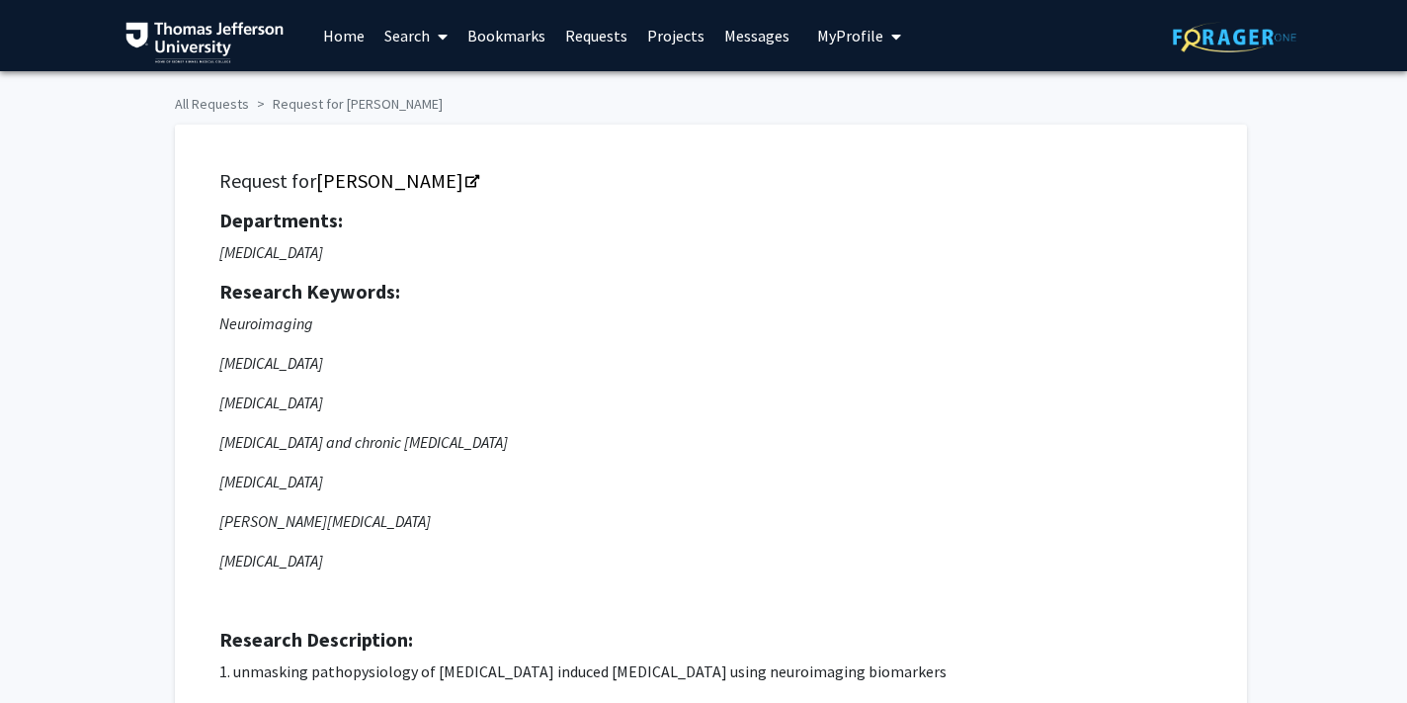
scroll to position [0, 0]
